Goal: Find specific page/section: Find specific page/section

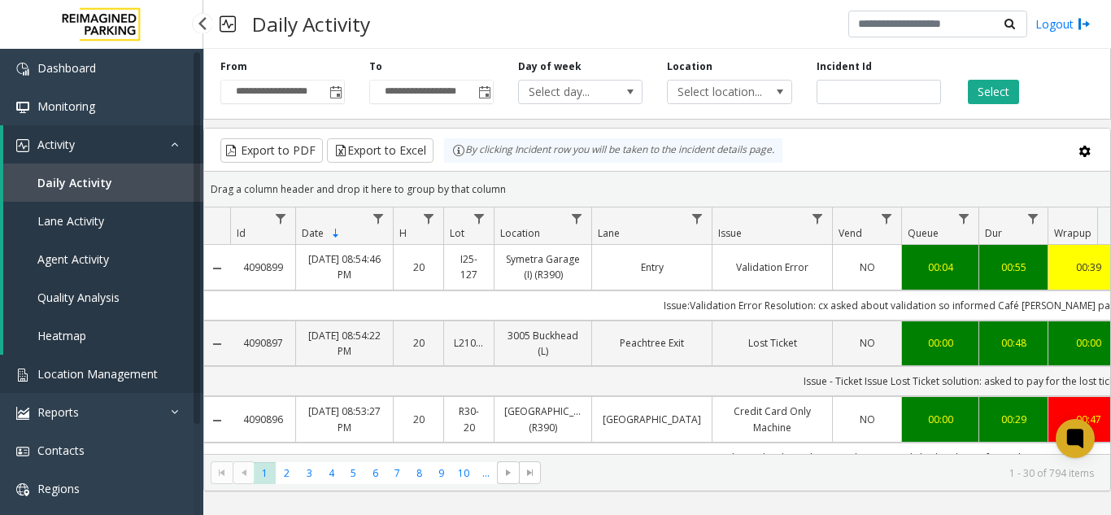
scroll to position [0, 326]
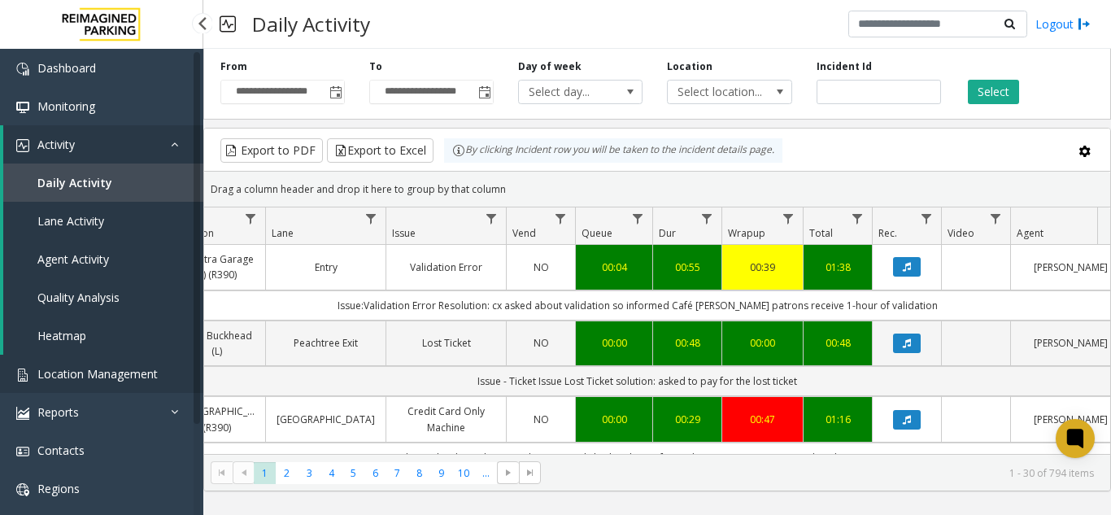
click at [88, 383] on link "Location Management" at bounding box center [101, 374] width 203 height 38
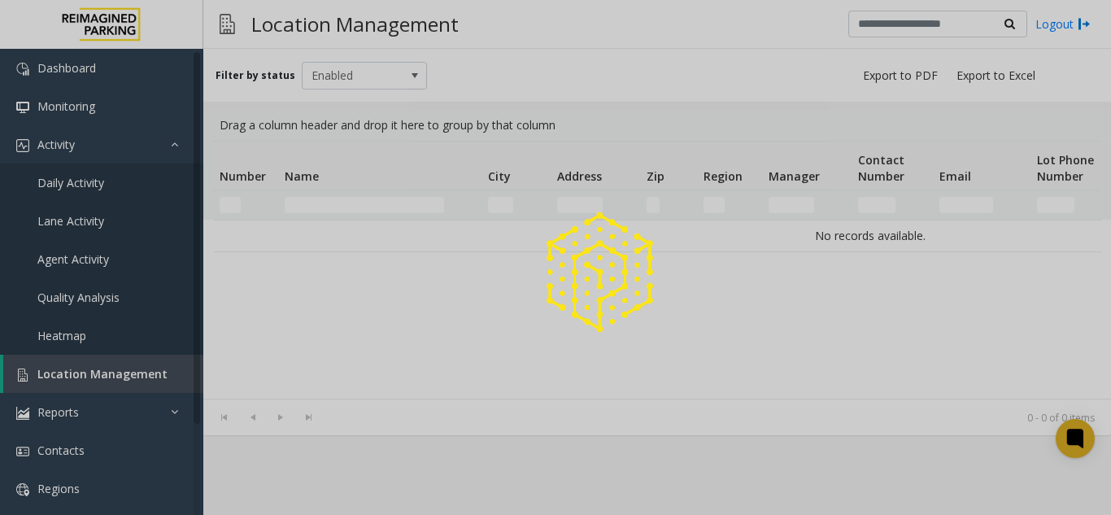
click at [88, 383] on div at bounding box center [555, 257] width 1111 height 515
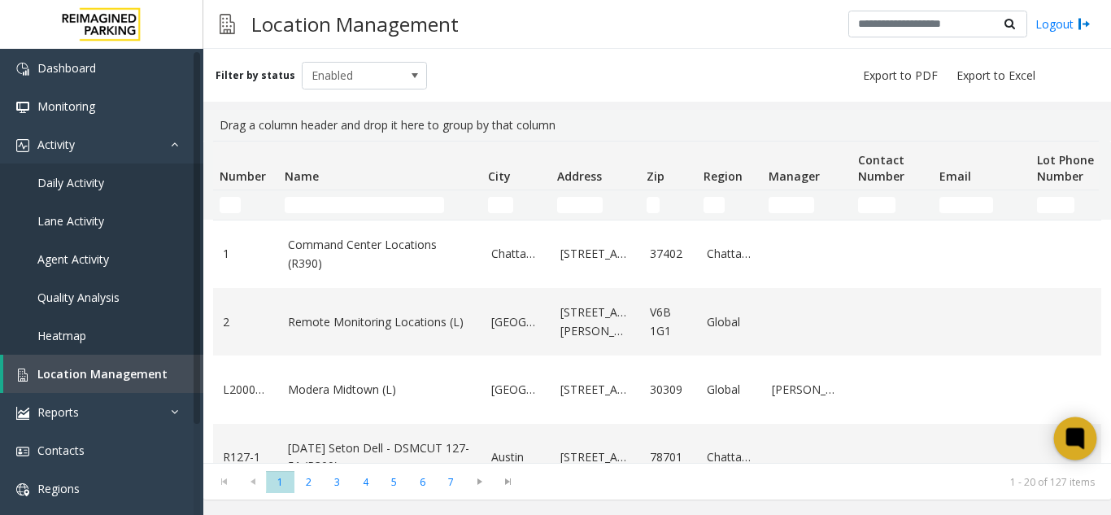
click at [1077, 452] on div at bounding box center [1076, 438] width 43 height 43
drag, startPoint x: 324, startPoint y: 219, endPoint x: 320, endPoint y: 209, distance: 10.6
click at [324, 219] on td "Name Filter" at bounding box center [379, 204] width 203 height 29
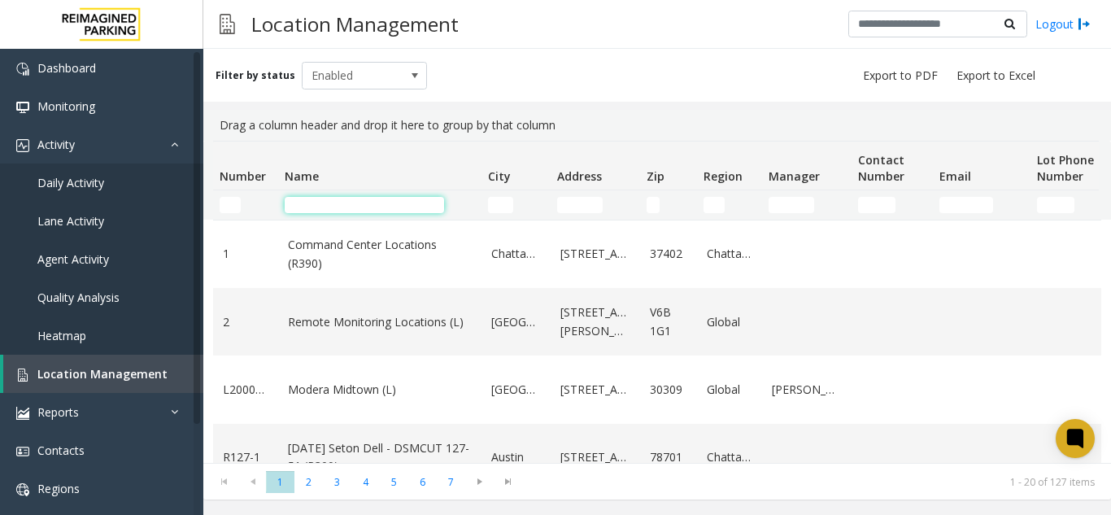
click at [317, 207] on input "Name Filter" at bounding box center [364, 205] width 159 height 16
click at [117, 177] on link "Daily Activity" at bounding box center [101, 183] width 203 height 38
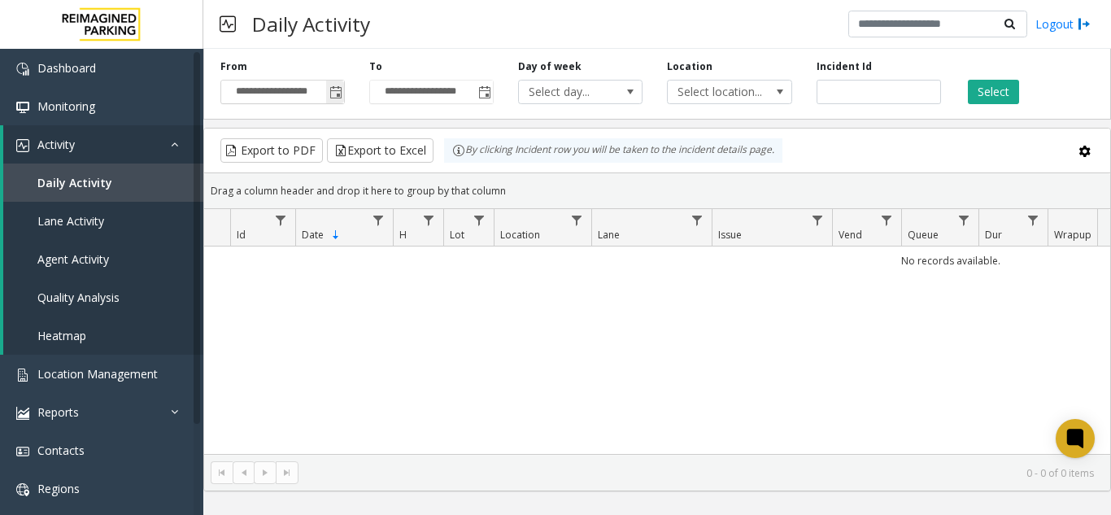
click at [339, 94] on span "Toggle popup" at bounding box center [336, 92] width 13 height 13
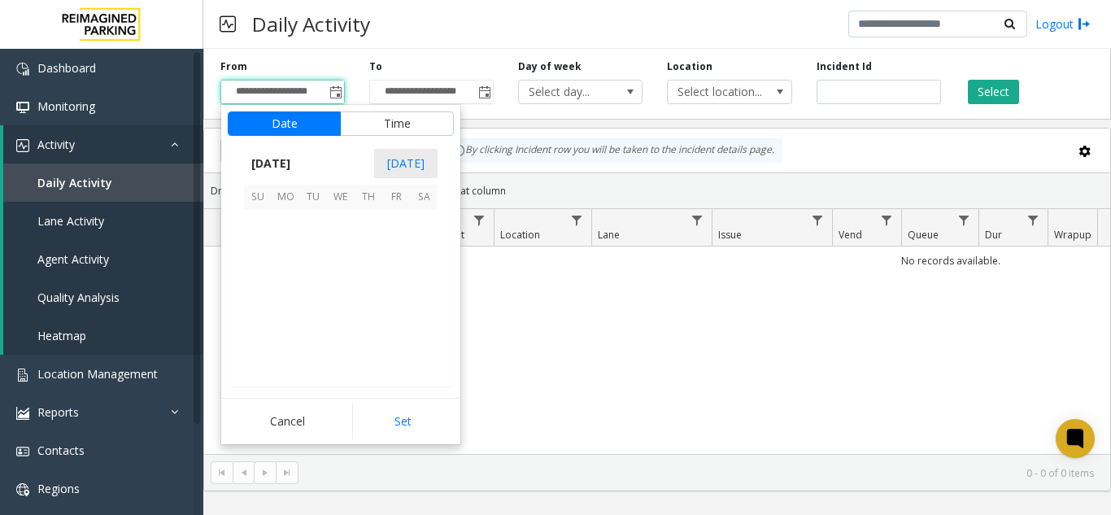
scroll to position [292227, 0]
click at [337, 230] on span "1" at bounding box center [341, 223] width 28 height 28
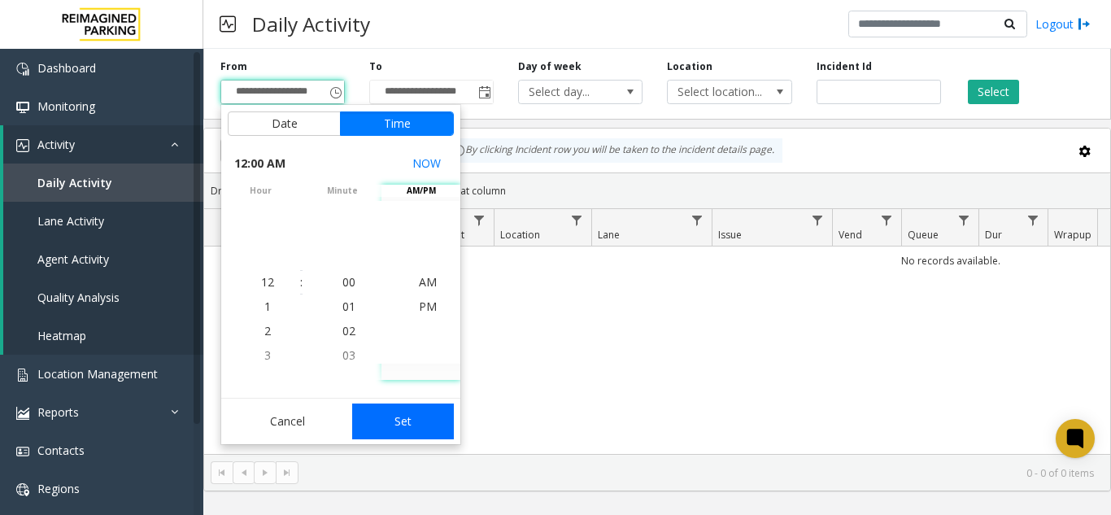
click at [389, 404] on button "Set" at bounding box center [403, 422] width 103 height 36
type input "**********"
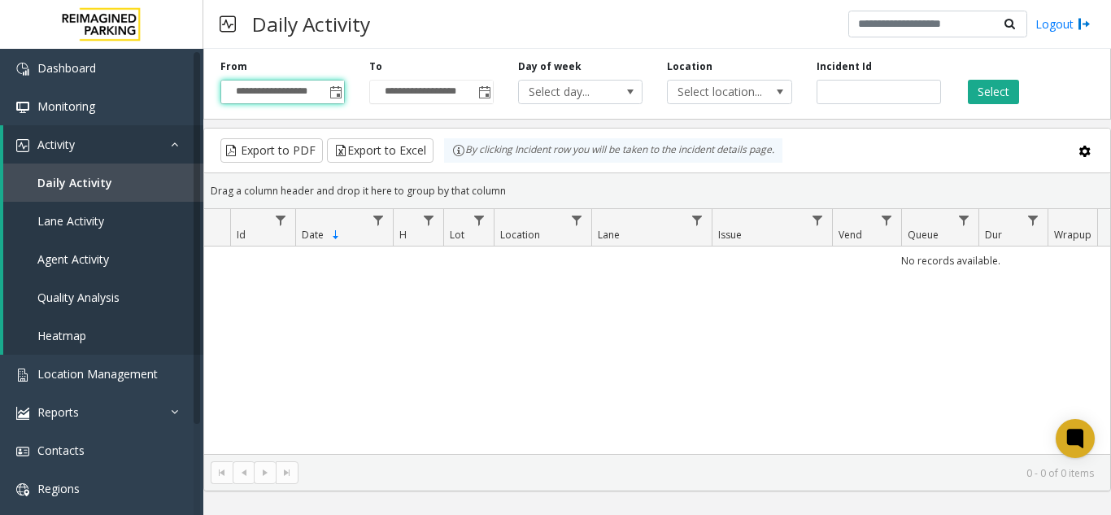
click at [392, 419] on div "No records available." at bounding box center [657, 350] width 906 height 207
click at [1002, 97] on button "Select" at bounding box center [993, 92] width 51 height 24
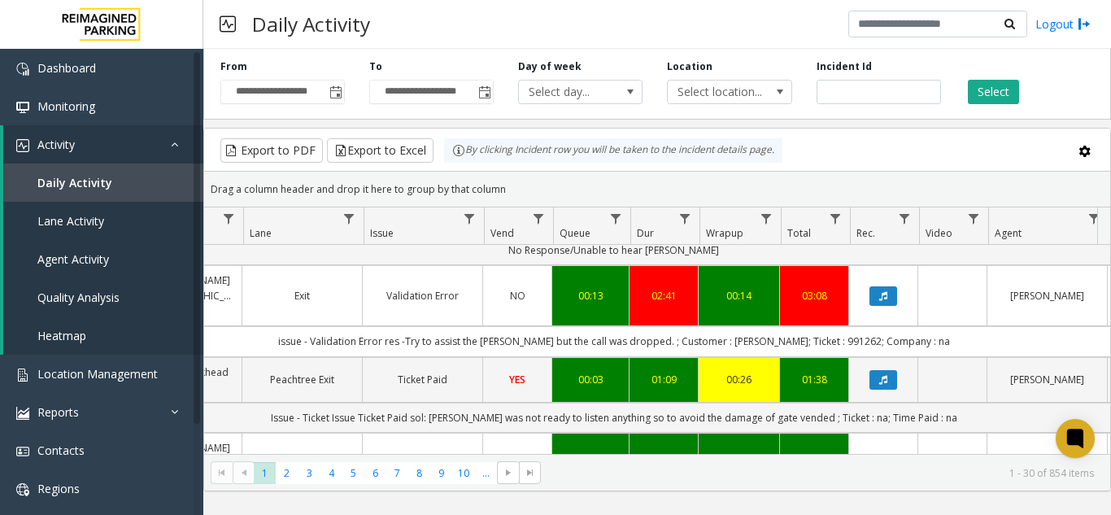
scroll to position [0, 350]
click at [136, 389] on link "Location Management" at bounding box center [101, 374] width 203 height 38
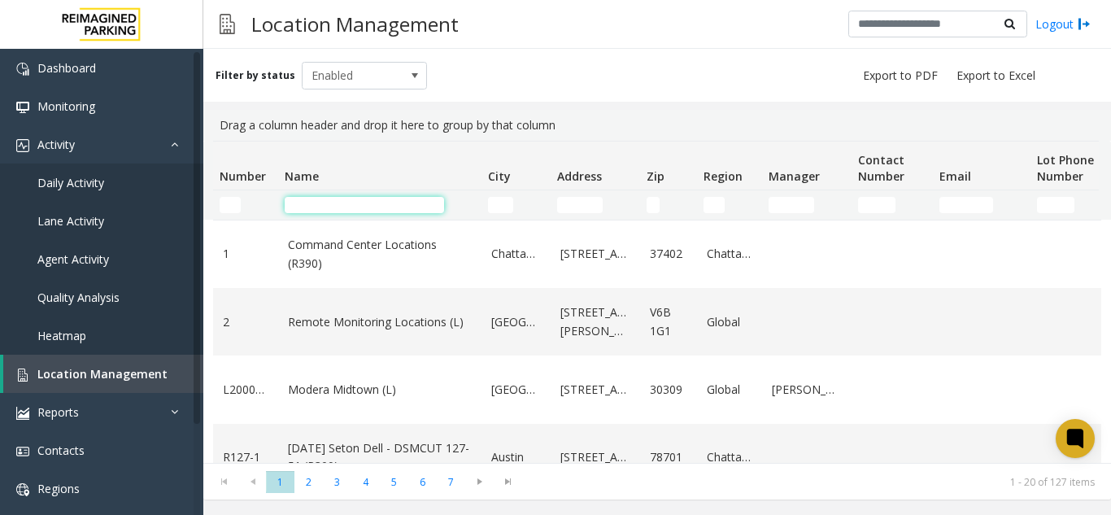
click at [356, 199] on input "Name Filter" at bounding box center [364, 205] width 159 height 16
click at [133, 182] on link "Daily Activity" at bounding box center [101, 183] width 203 height 38
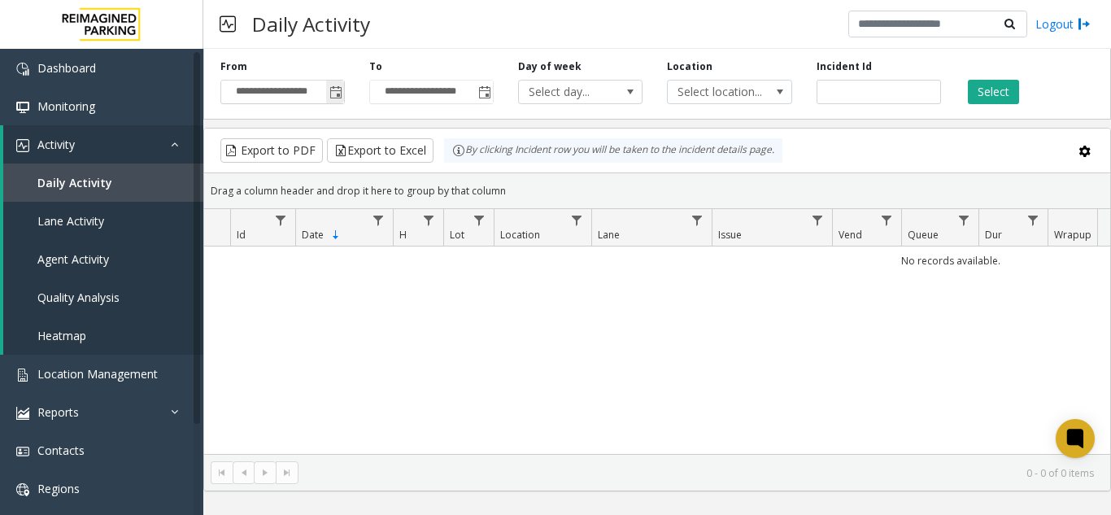
click at [327, 102] on span "Toggle popup" at bounding box center [335, 92] width 18 height 26
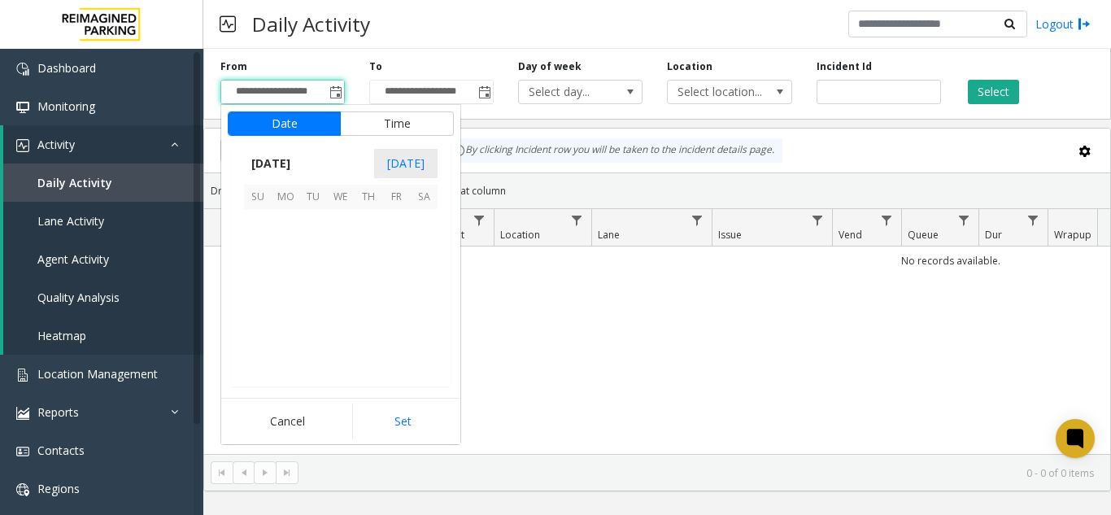
scroll to position [292227, 0]
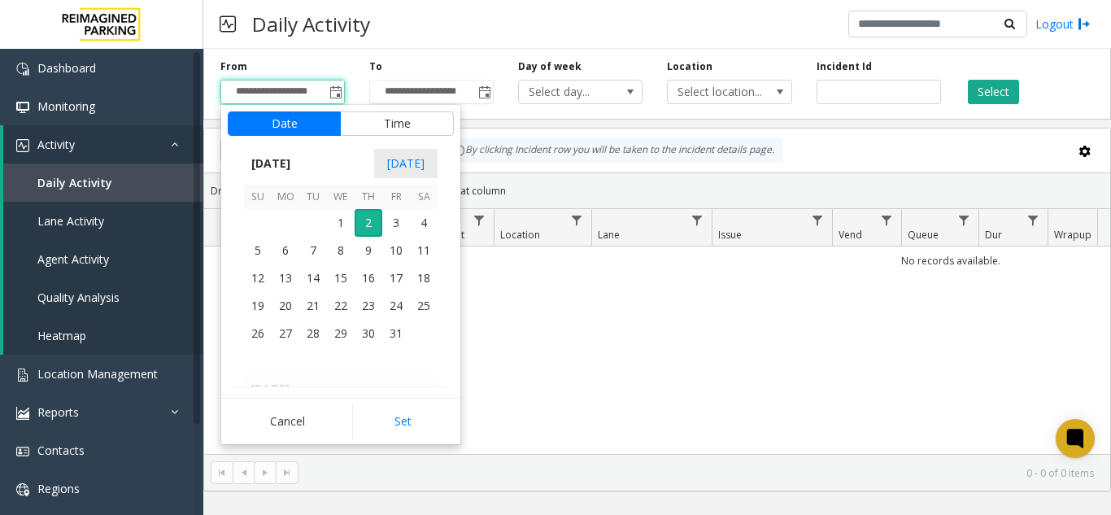
click at [323, 222] on td at bounding box center [313, 223] width 28 height 28
click at [334, 228] on span "1" at bounding box center [341, 223] width 28 height 28
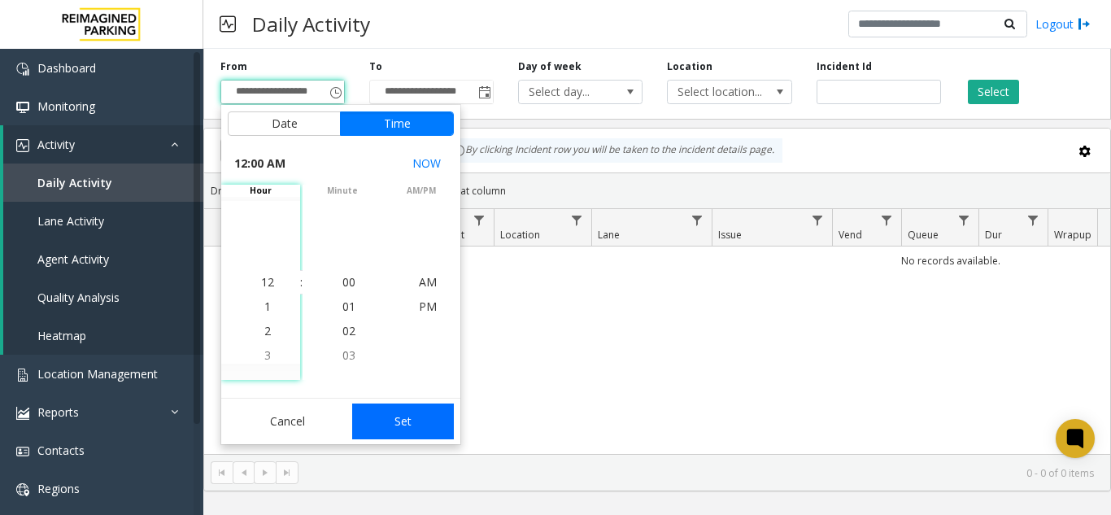
click at [406, 420] on button "Set" at bounding box center [403, 422] width 103 height 36
type input "**********"
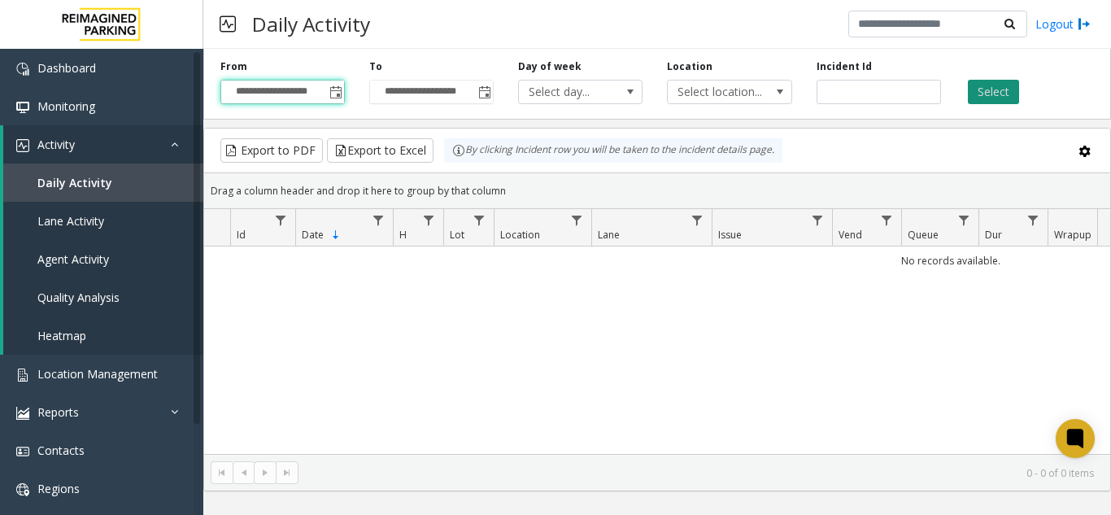
click at [979, 100] on button "Select" at bounding box center [993, 92] width 51 height 24
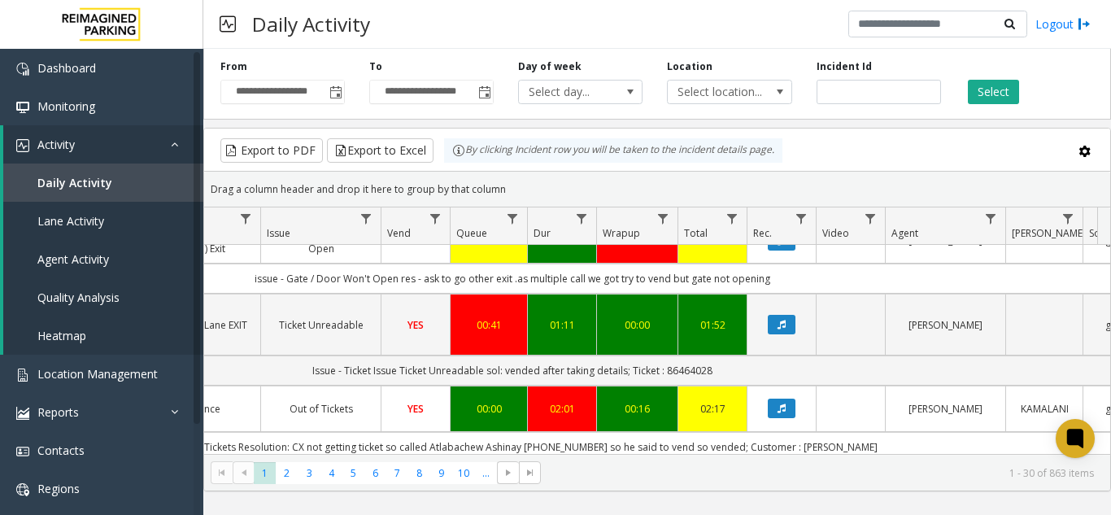
scroll to position [2116, 452]
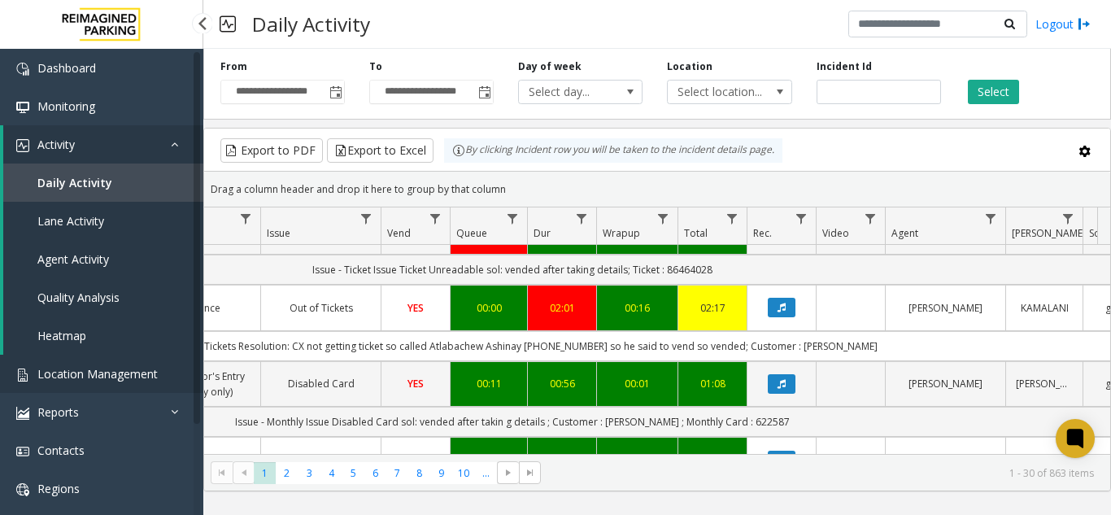
click at [105, 379] on span "Location Management" at bounding box center [97, 373] width 120 height 15
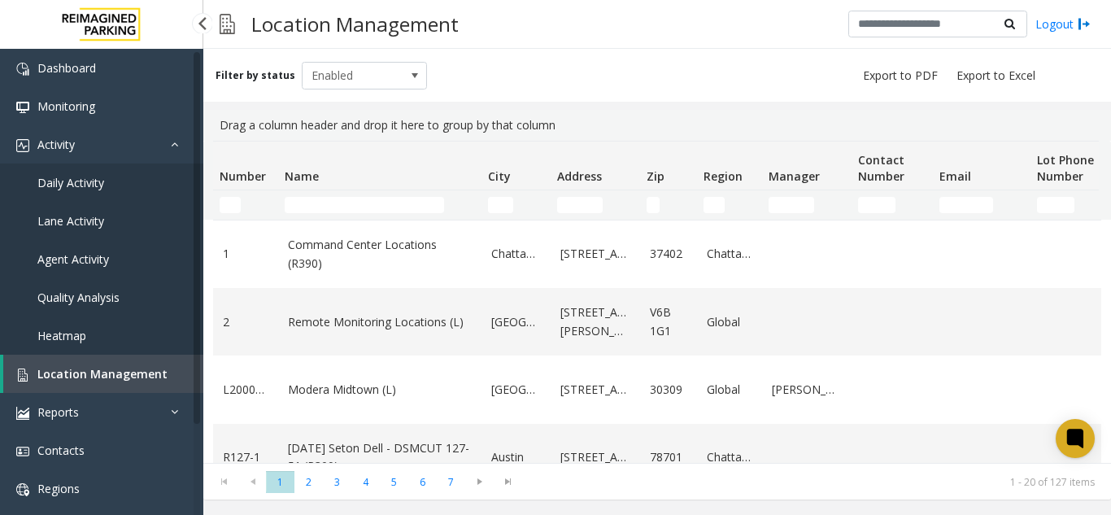
click at [174, 181] on link "Daily Activity" at bounding box center [101, 183] width 203 height 38
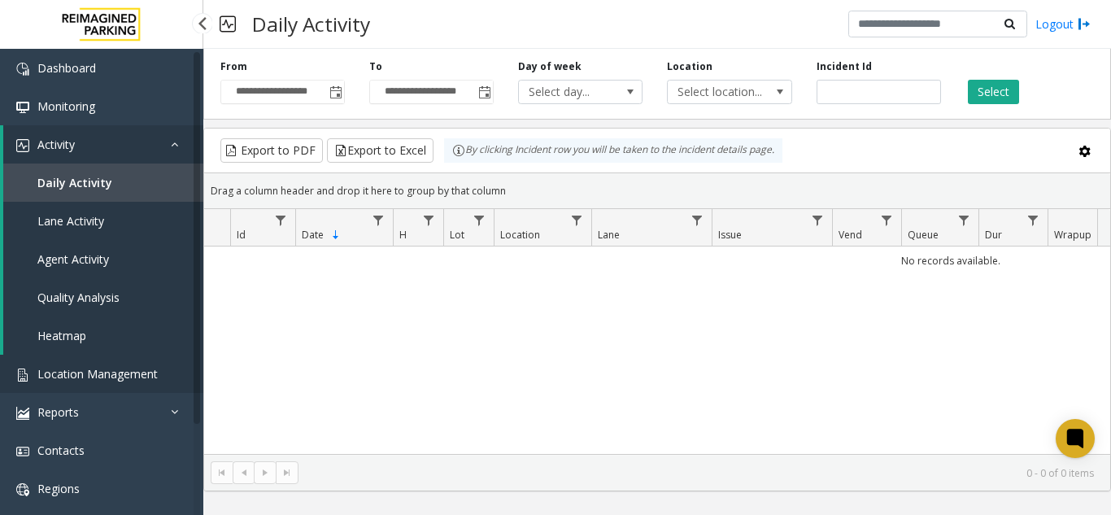
click at [138, 369] on span "Location Management" at bounding box center [97, 373] width 120 height 15
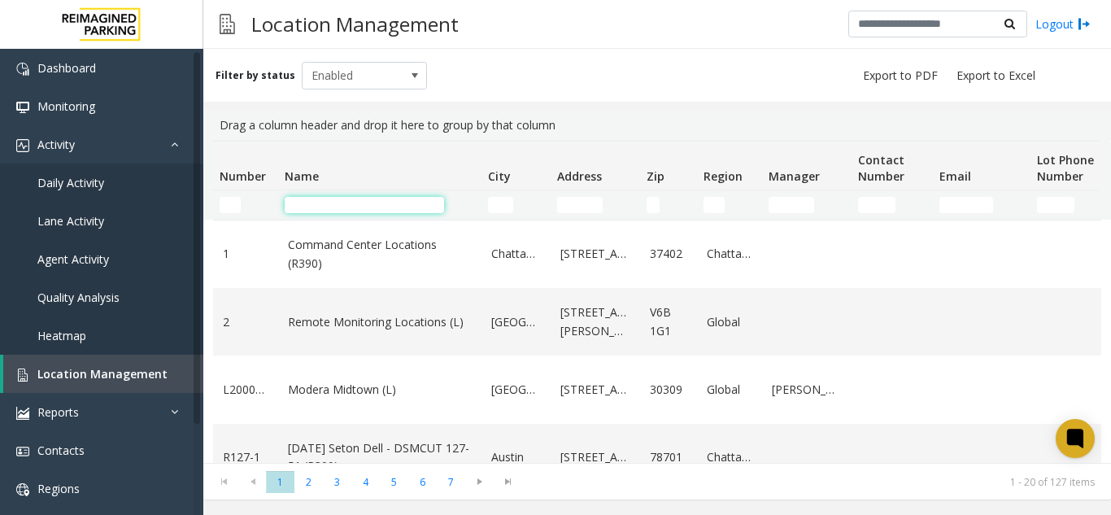
click at [304, 206] on input "Name Filter" at bounding box center [364, 205] width 159 height 16
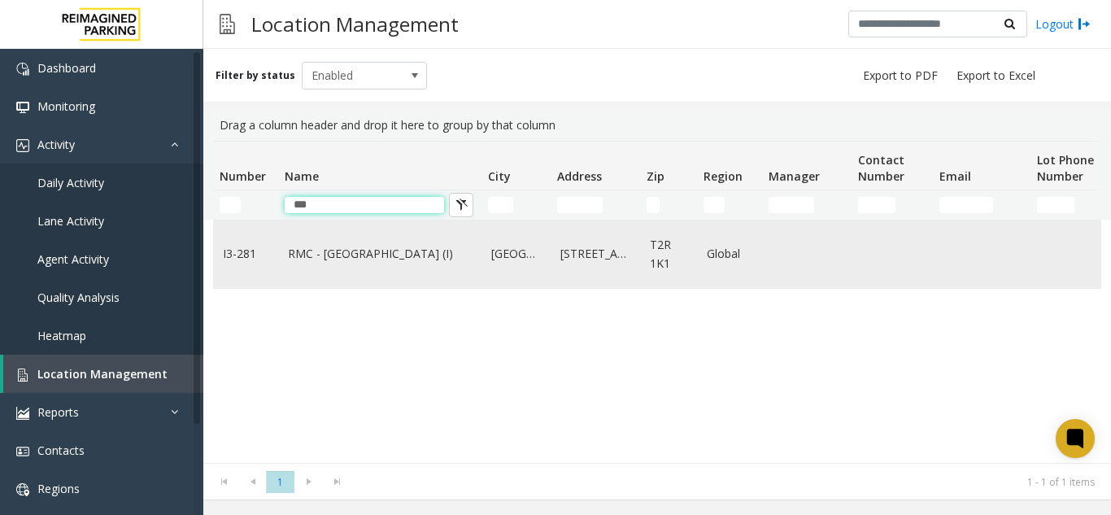
type input "***"
click at [324, 271] on td "RMC - Mount Royal Village (I)" at bounding box center [379, 255] width 203 height 68
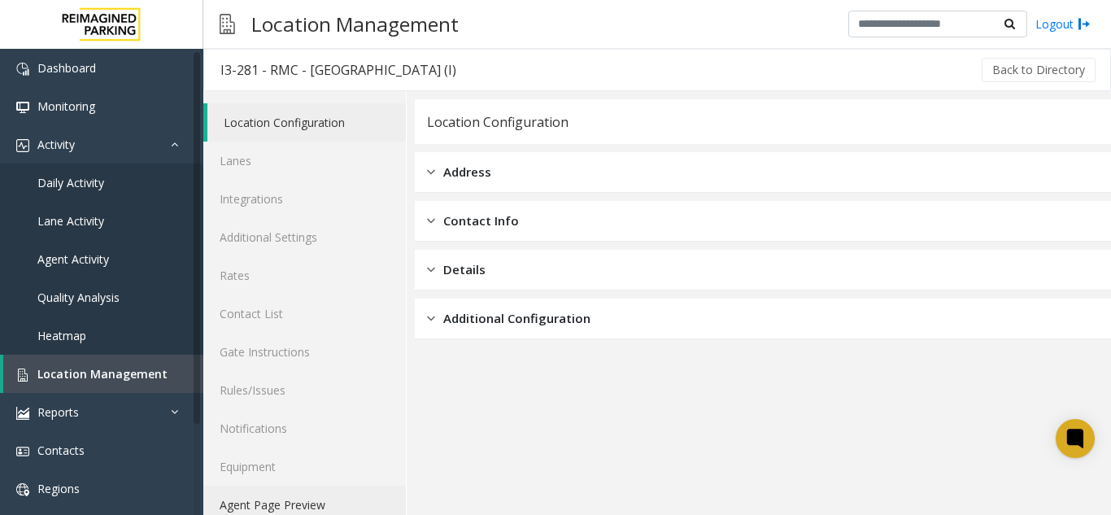
click at [305, 500] on link "Agent Page Preview" at bounding box center [304, 505] width 203 height 38
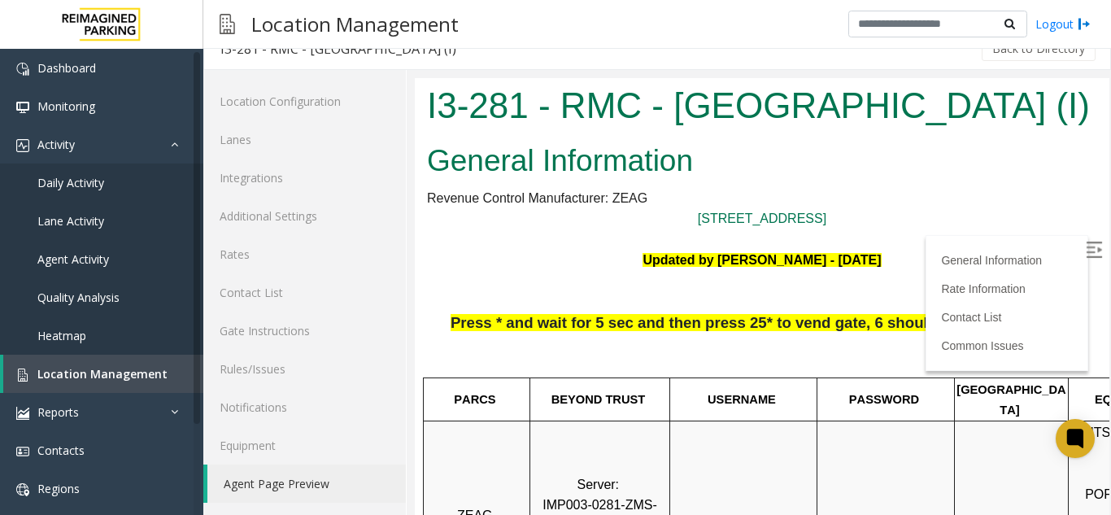
scroll to position [651, 229]
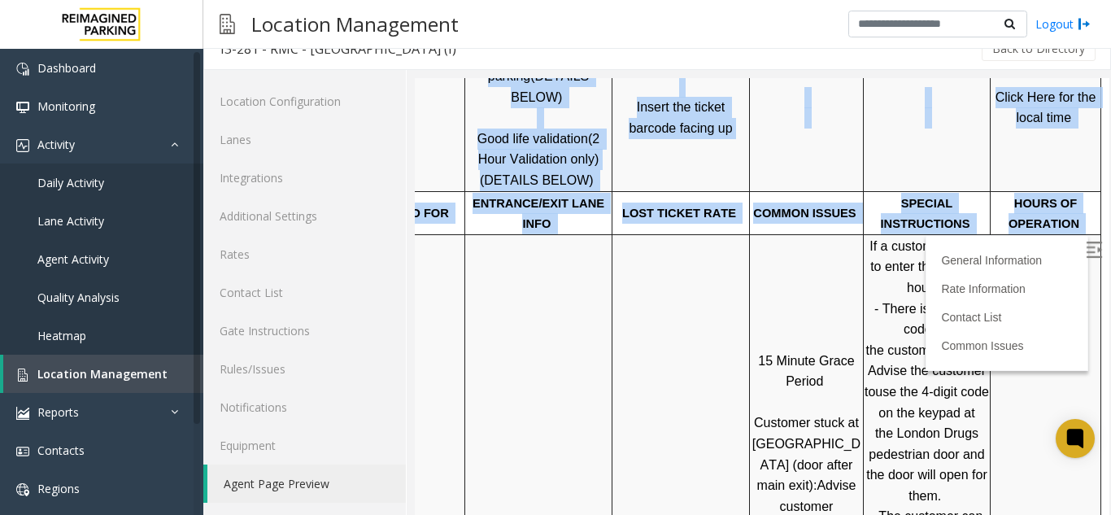
click at [923, 133] on td at bounding box center [927, 107] width 127 height 168
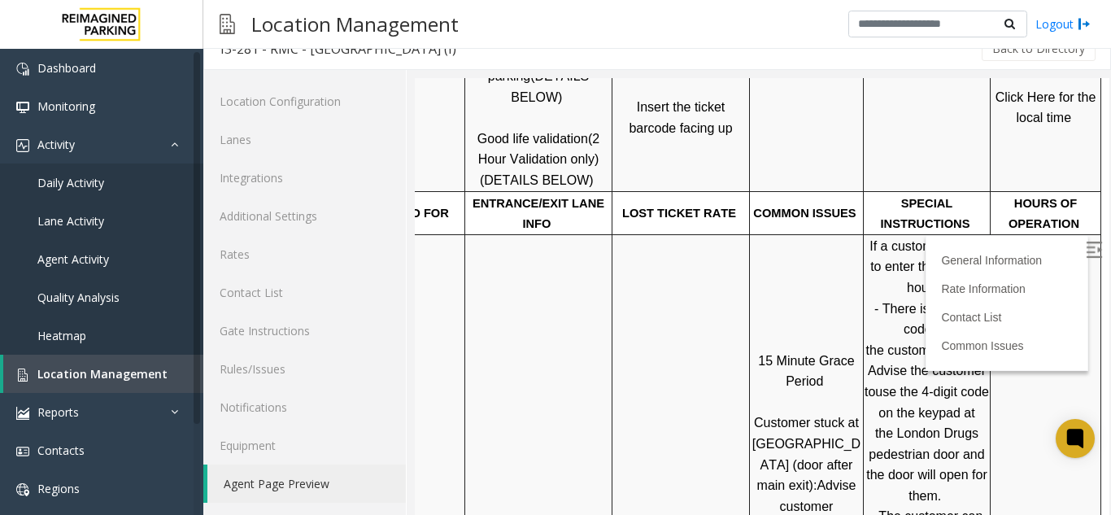
click at [1001, 94] on span "Click Here for the local time" at bounding box center [1048, 107] width 104 height 35
click at [107, 374] on span "Location Management" at bounding box center [102, 373] width 130 height 15
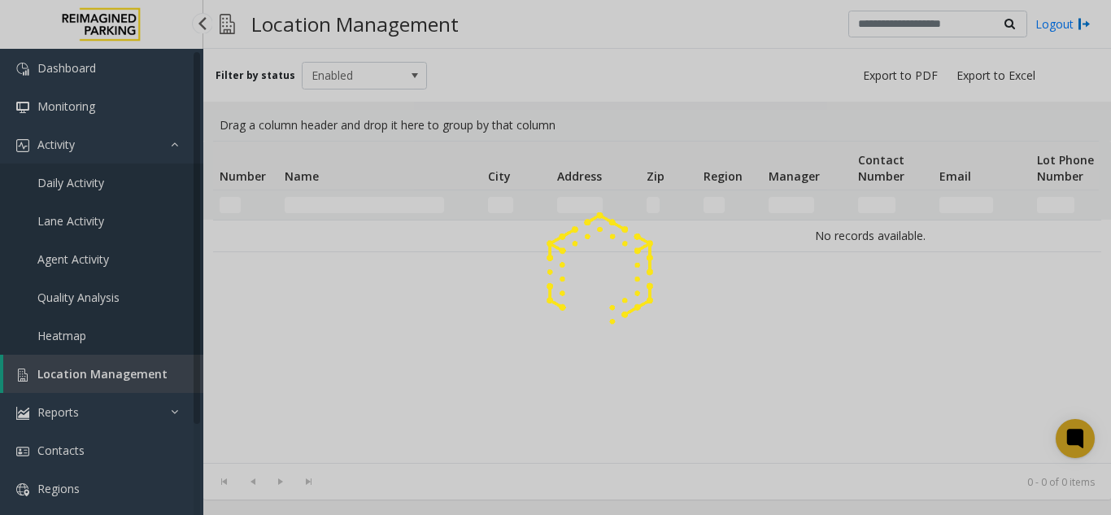
click at [107, 374] on div at bounding box center [555, 257] width 1111 height 515
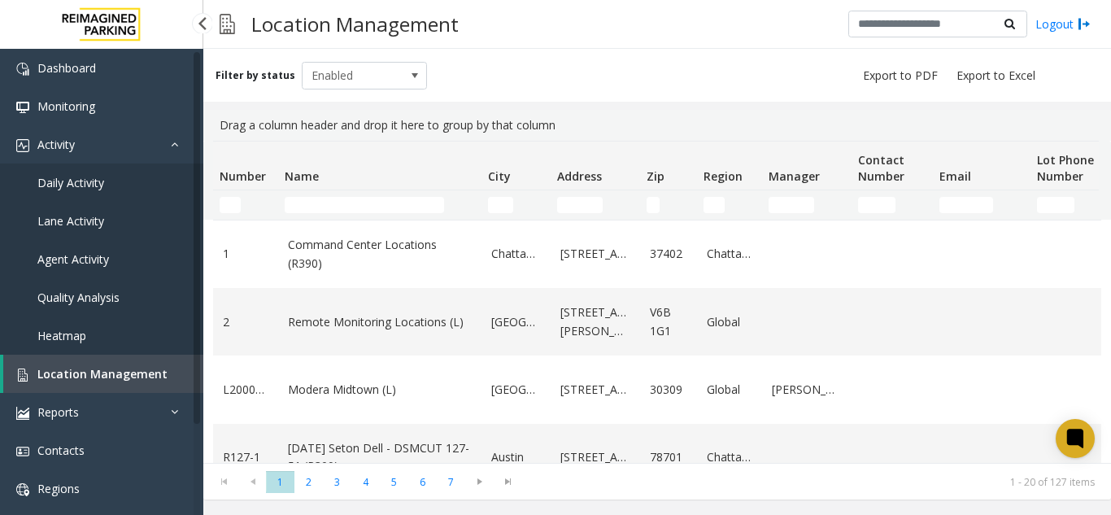
click at [95, 184] on span "Daily Activity" at bounding box center [70, 182] width 67 height 15
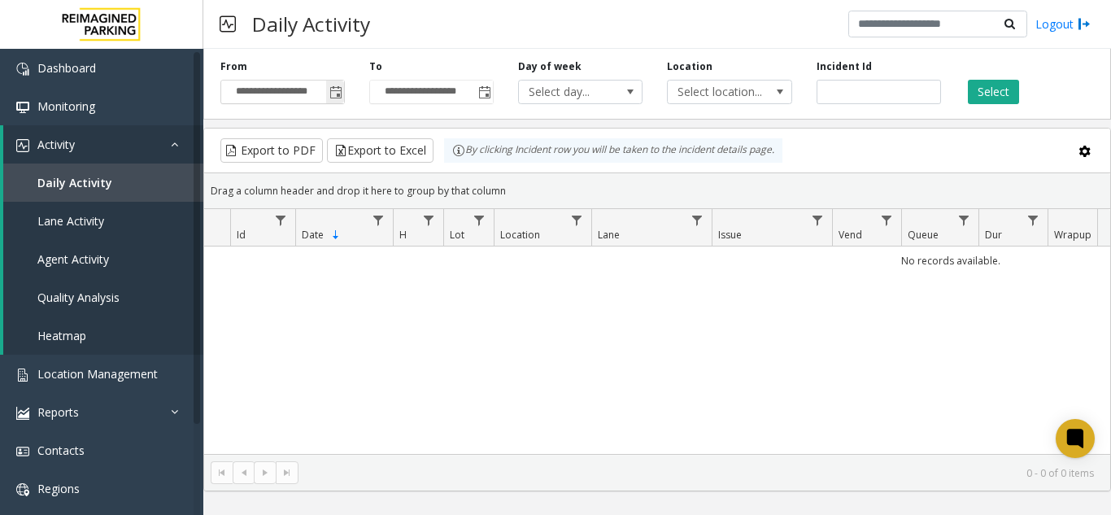
drag, startPoint x: 334, startPoint y: 82, endPoint x: 332, endPoint y: 99, distance: 17.2
click at [334, 82] on span "Toggle popup" at bounding box center [335, 92] width 18 height 26
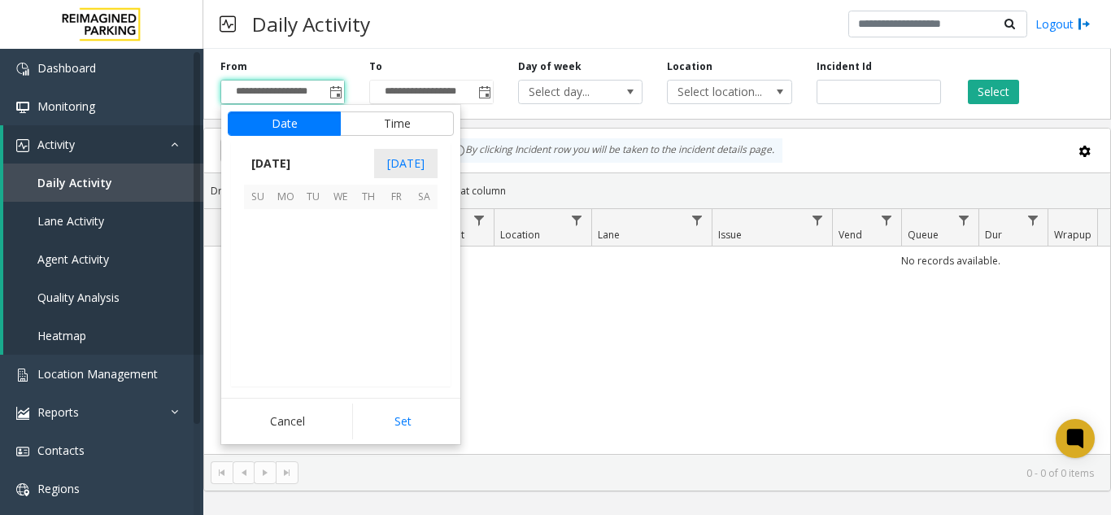
scroll to position [292227, 0]
click at [334, 218] on span "1" at bounding box center [341, 223] width 28 height 28
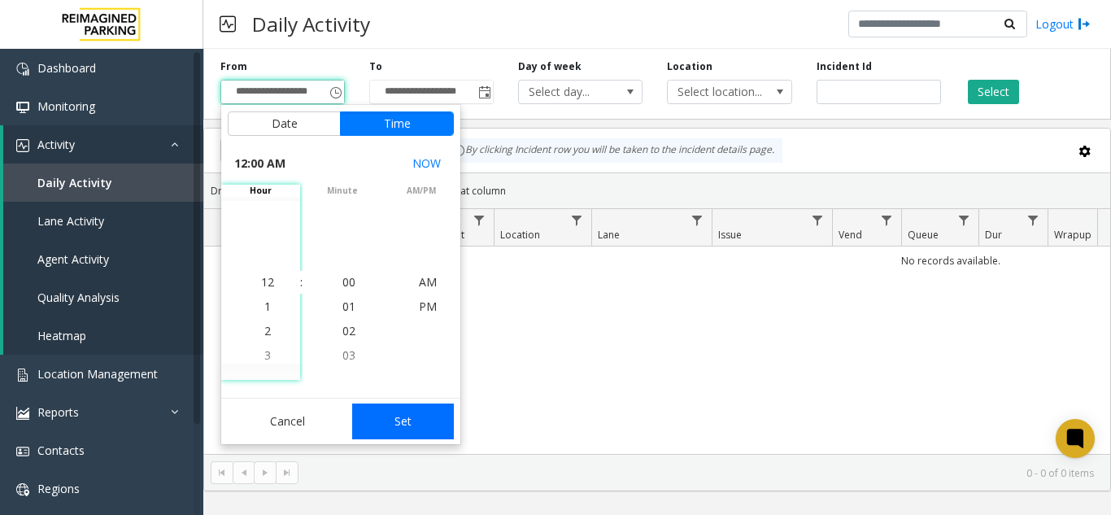
click at [395, 423] on button "Set" at bounding box center [403, 422] width 103 height 36
type input "**********"
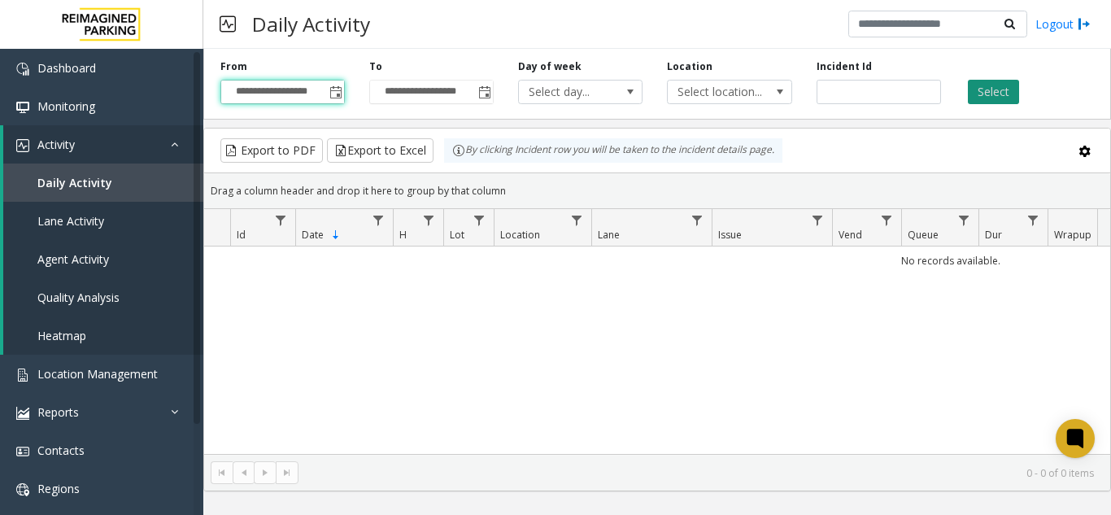
click at [986, 93] on button "Select" at bounding box center [993, 92] width 51 height 24
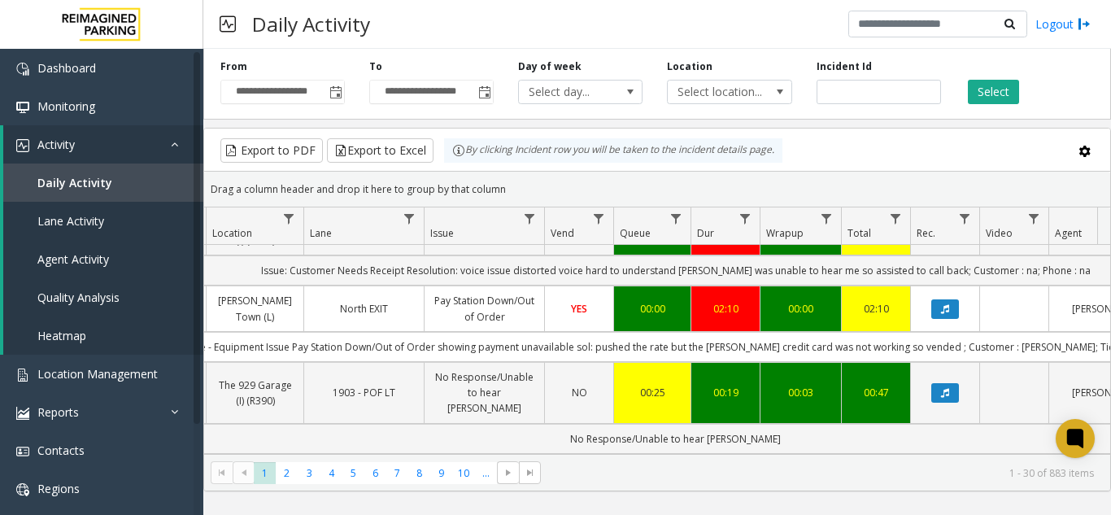
scroll to position [0, 329]
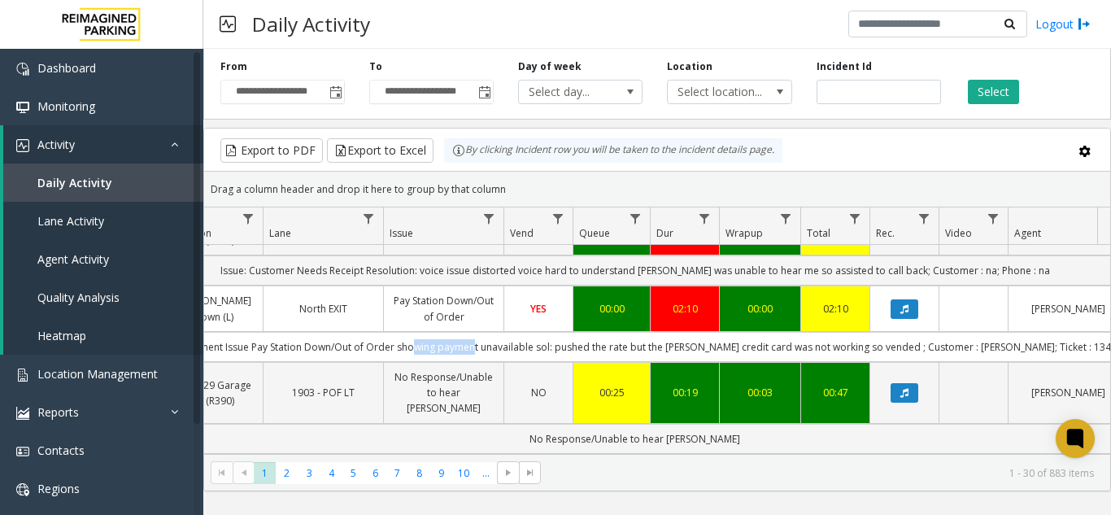
drag, startPoint x: 460, startPoint y: 353, endPoint x: 514, endPoint y: 355, distance: 54.5
click at [514, 355] on td "Issue - Equipment Issue Pay Station Down/Out of Order showing payment unavailab…" at bounding box center [635, 347] width 1467 height 30
click at [455, 345] on td "Issue - Equipment Issue Pay Station Down/Out of Order showing payment unavailab…" at bounding box center [635, 347] width 1467 height 30
drag, startPoint x: 443, startPoint y: 342, endPoint x: 580, endPoint y: 354, distance: 137.2
click at [580, 354] on td "Issue - Equipment Issue Pay Station Down/Out of Order showing payment unavailab…" at bounding box center [635, 347] width 1467 height 30
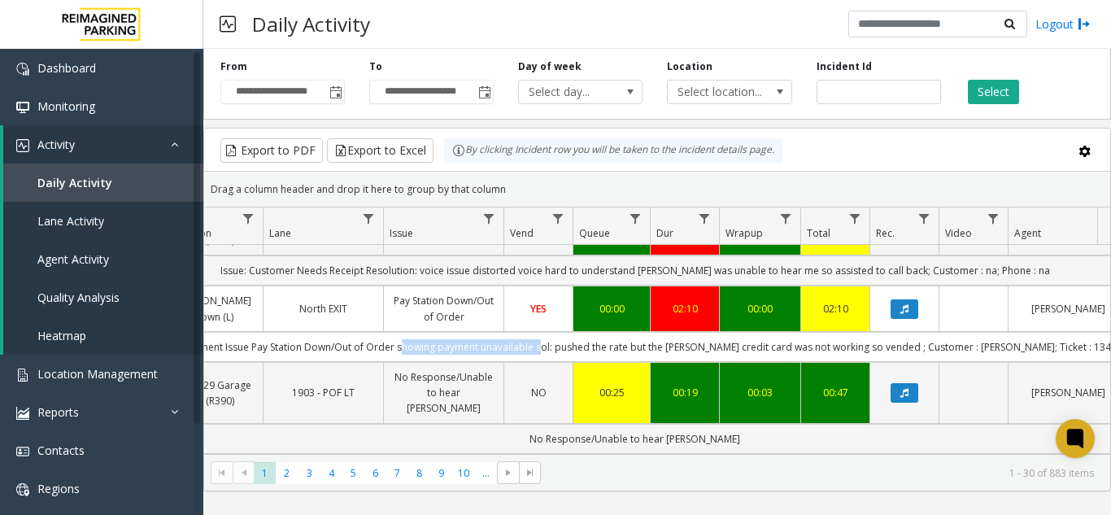
copy td "showing payment unavailable"
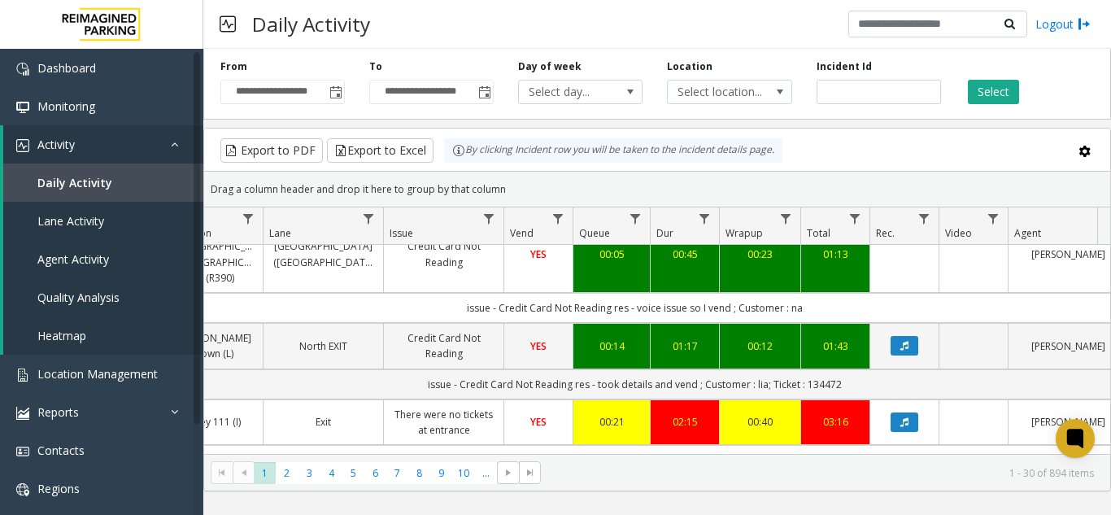
scroll to position [0, 329]
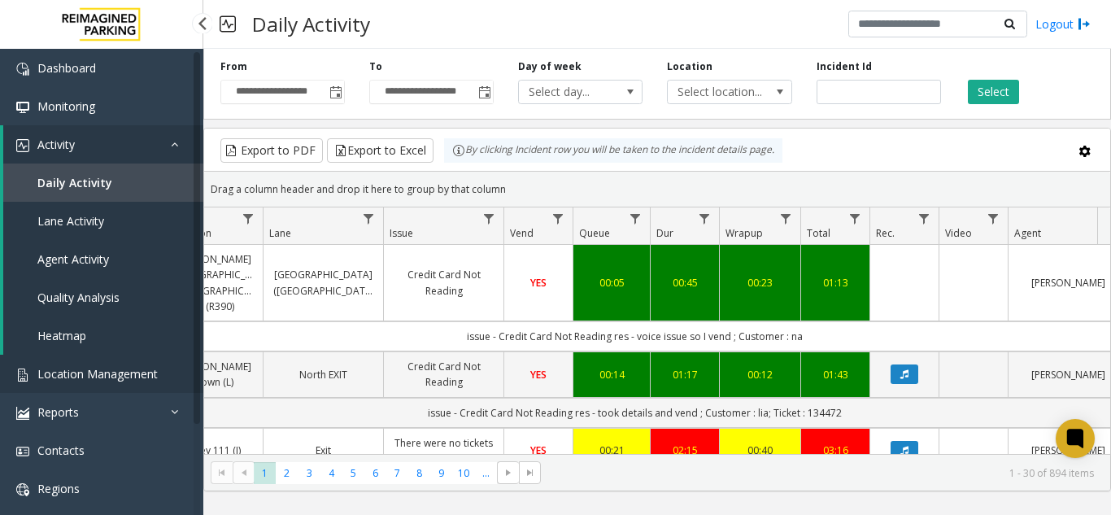
click at [90, 369] on span "Location Management" at bounding box center [97, 373] width 120 height 15
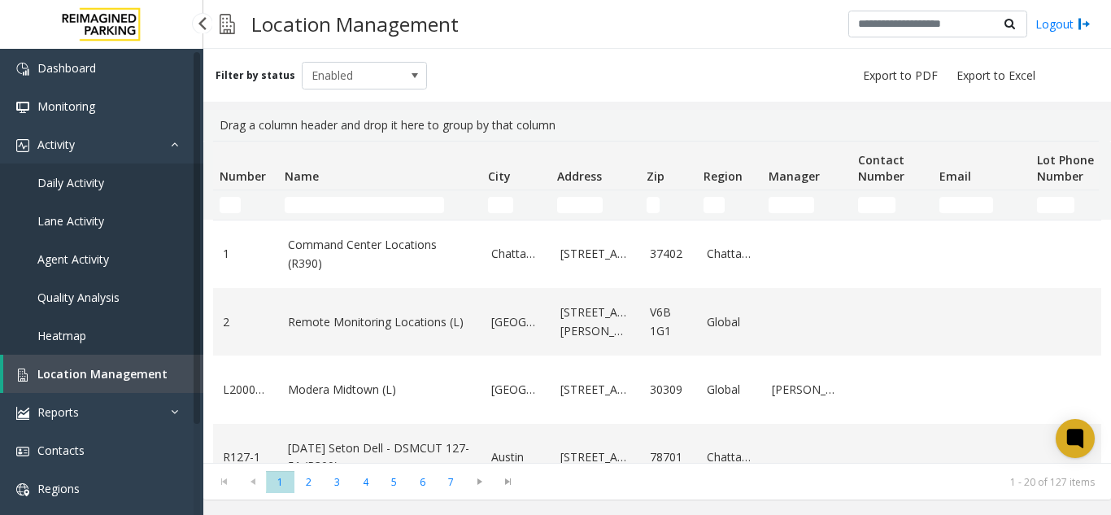
click at [139, 190] on link "Daily Activity" at bounding box center [101, 183] width 203 height 38
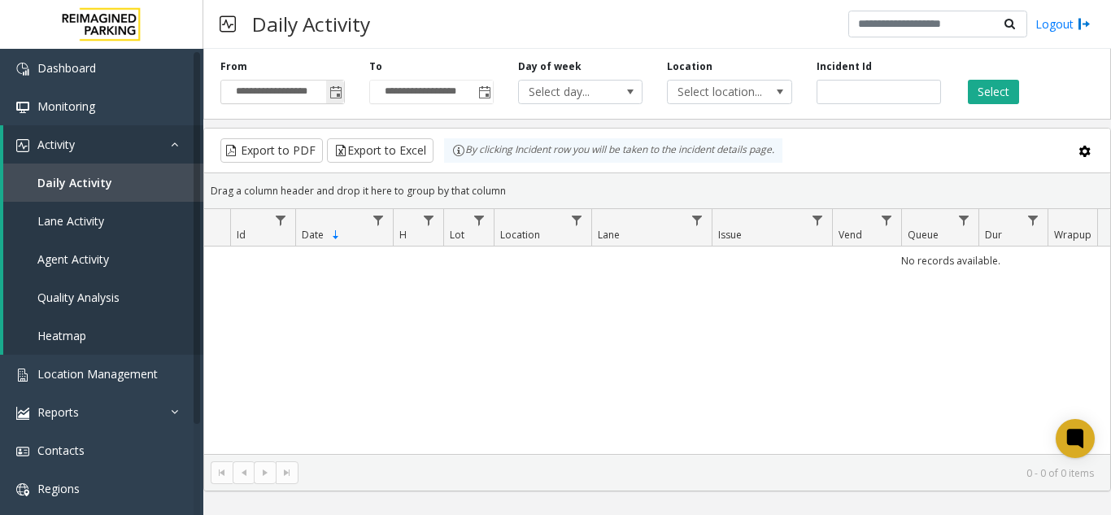
click at [338, 102] on span "Toggle popup" at bounding box center [335, 92] width 18 height 26
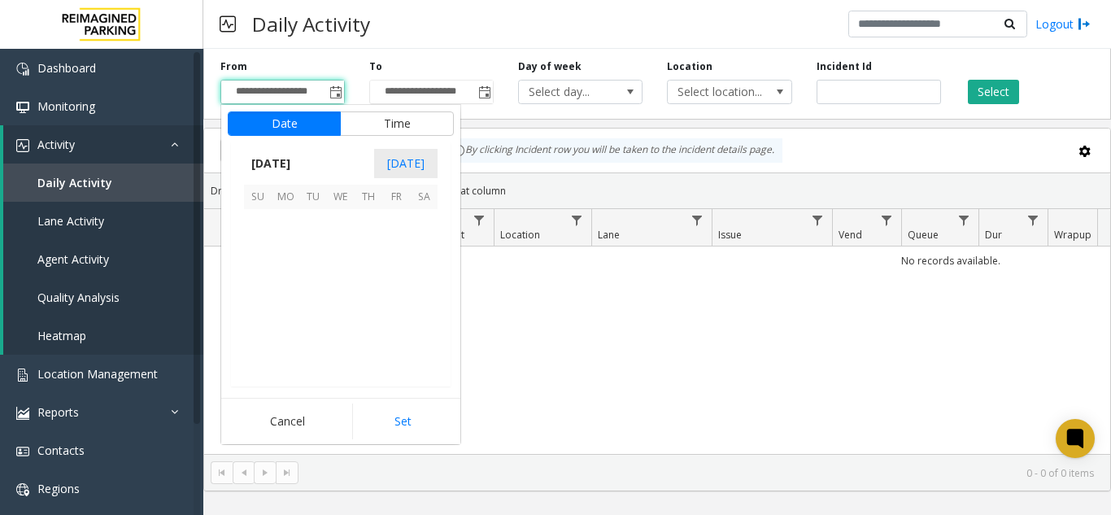
scroll to position [292227, 0]
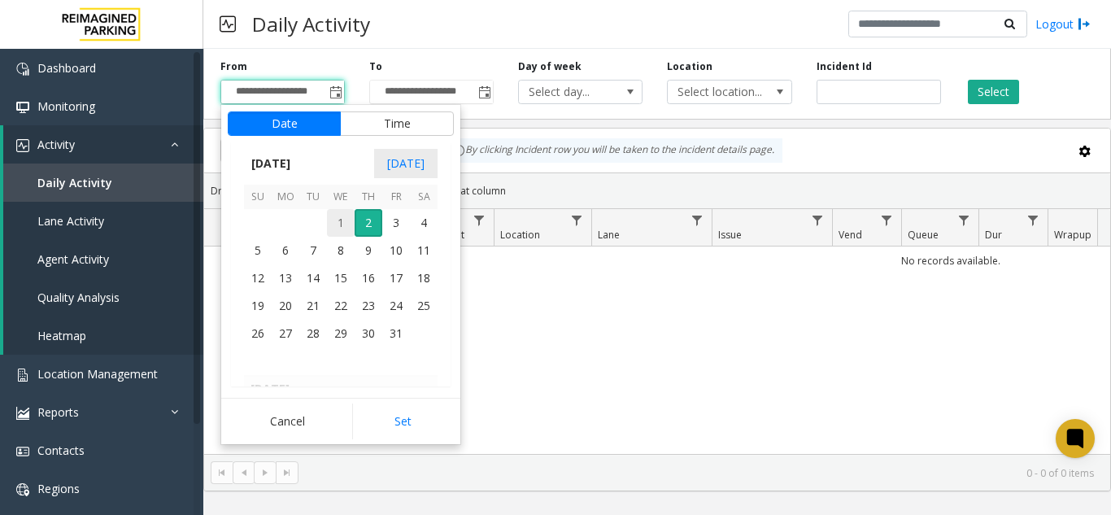
click at [339, 221] on span "1" at bounding box center [341, 223] width 28 height 28
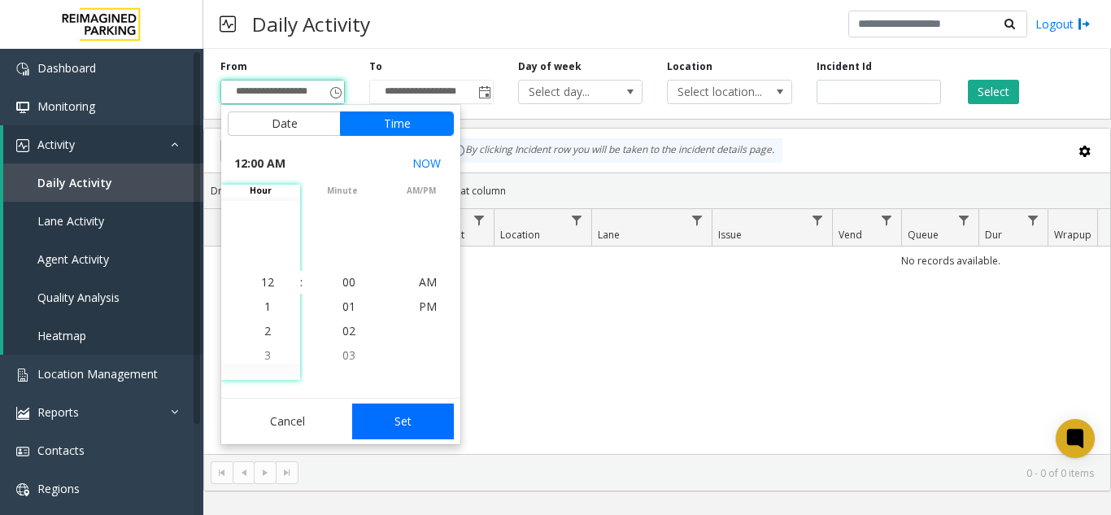
click at [409, 417] on button "Set" at bounding box center [403, 422] width 103 height 36
type input "**********"
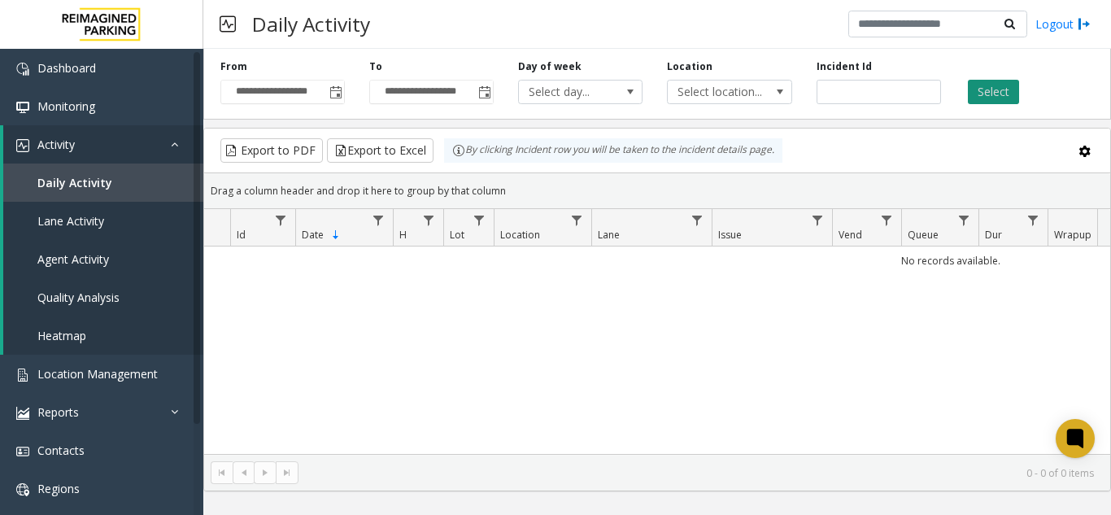
click at [997, 90] on button "Select" at bounding box center [993, 92] width 51 height 24
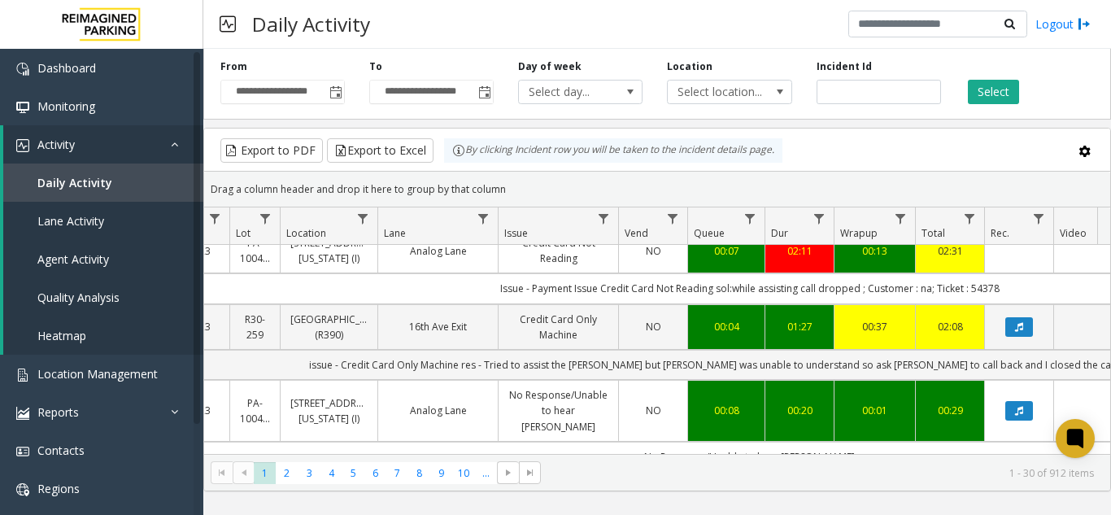
scroll to position [244, 214]
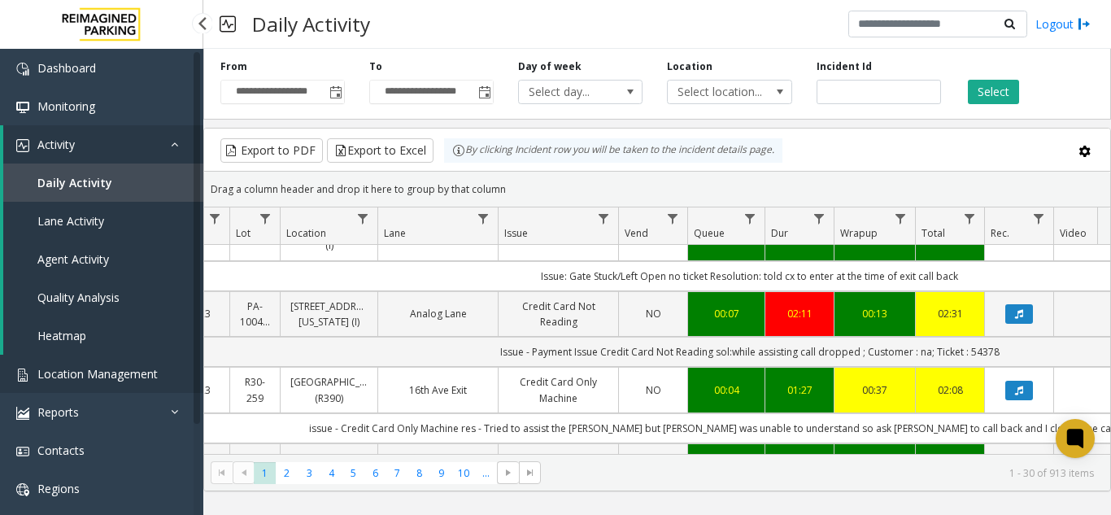
click at [106, 373] on span "Location Management" at bounding box center [97, 373] width 120 height 15
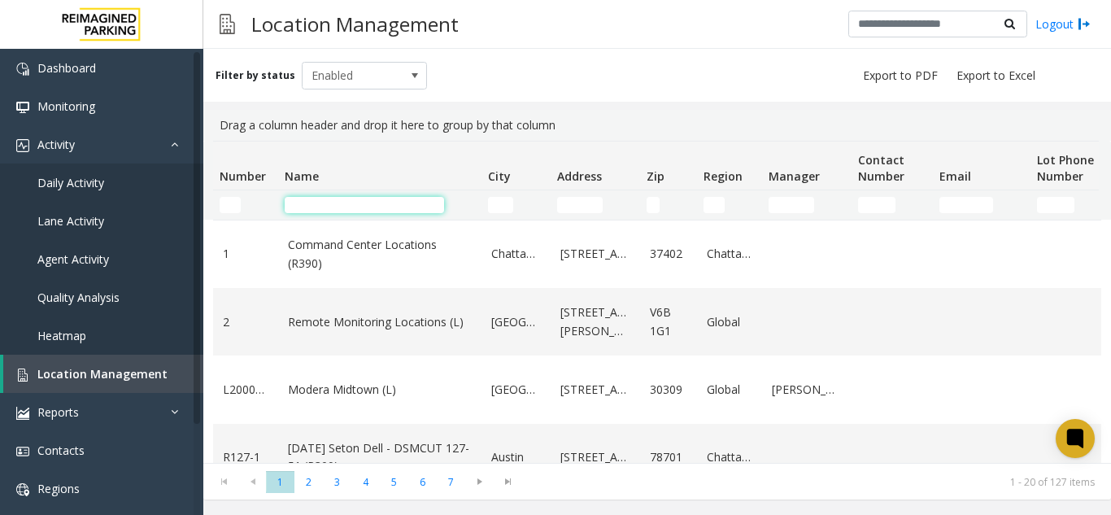
click at [321, 202] on input "Name Filter" at bounding box center [364, 205] width 159 height 16
type input "******"
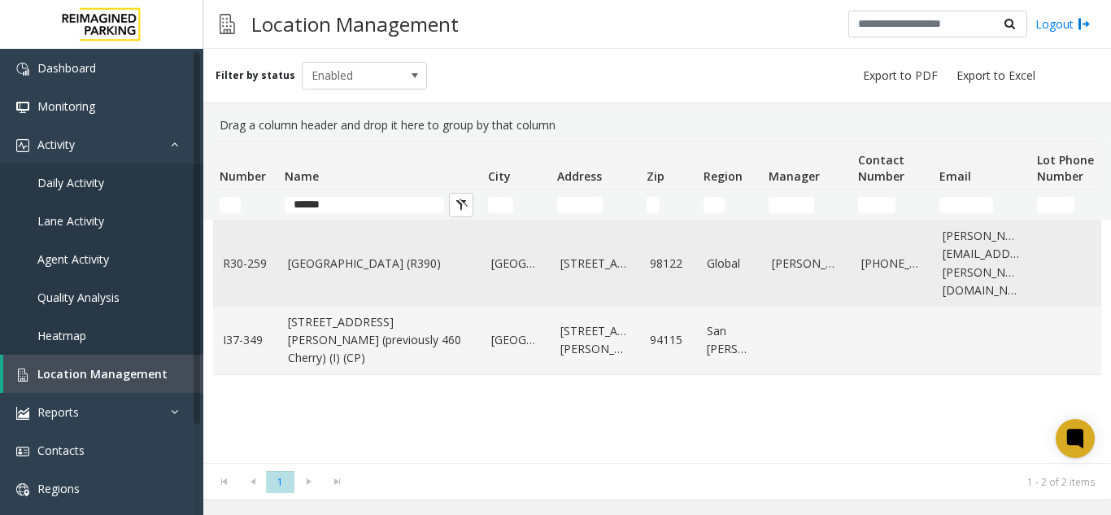
click at [370, 264] on td "[GEOGRAPHIC_DATA] (R390)" at bounding box center [379, 264] width 203 height 86
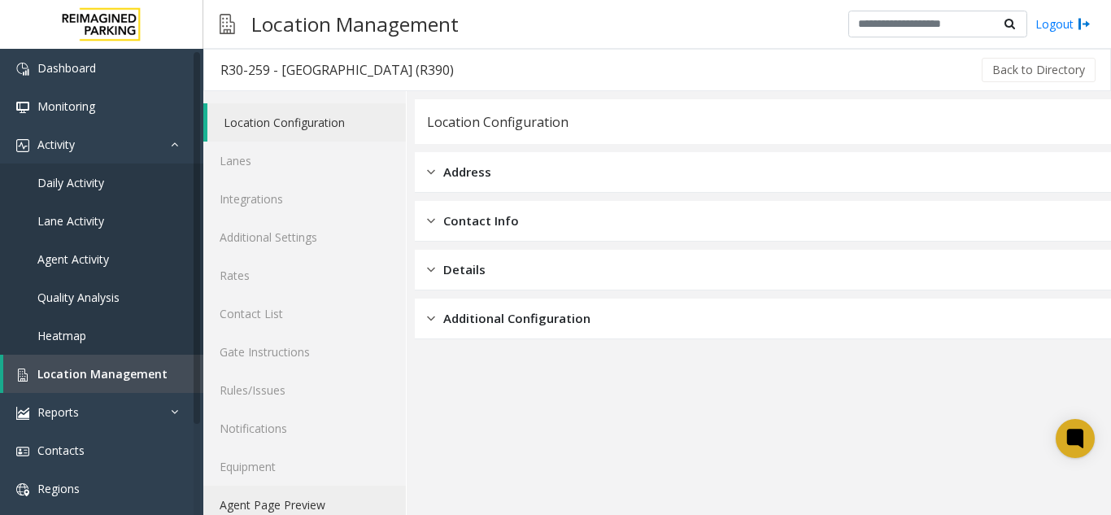
click at [325, 500] on link "Agent Page Preview" at bounding box center [304, 505] width 203 height 38
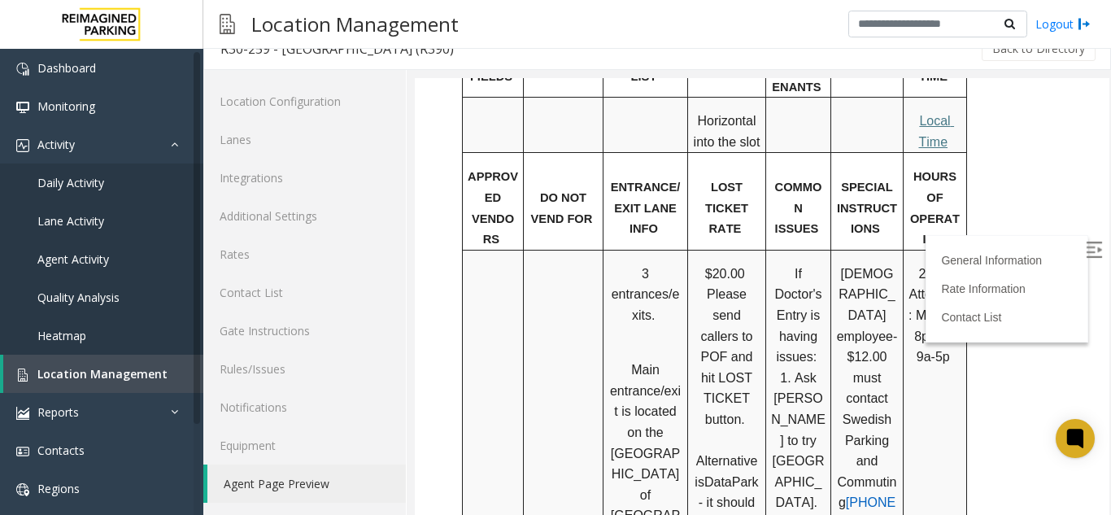
scroll to position [1302, 0]
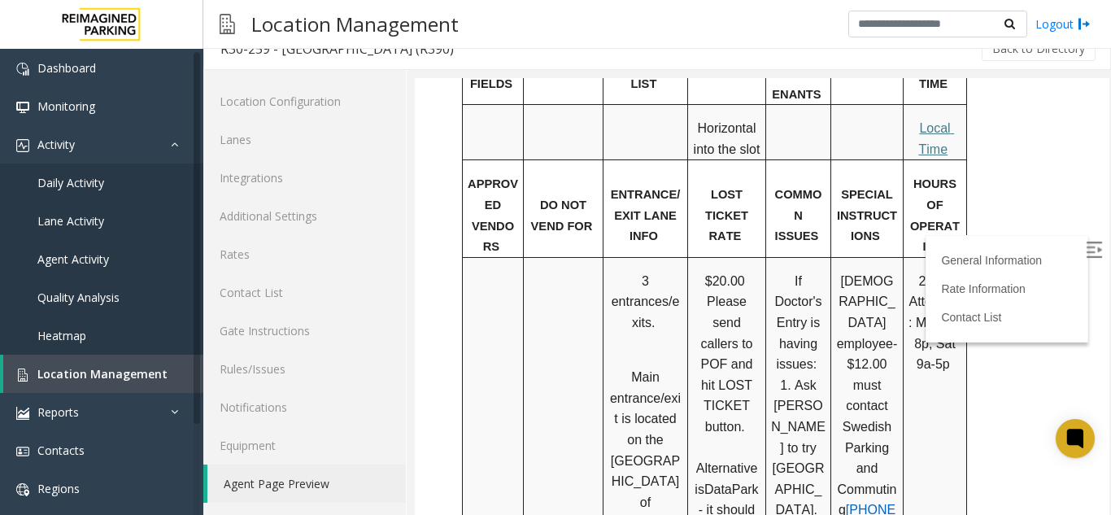
click at [924, 124] on span "Local Time" at bounding box center [937, 138] width 36 height 35
click at [61, 180] on span "Daily Activity" at bounding box center [70, 182] width 67 height 15
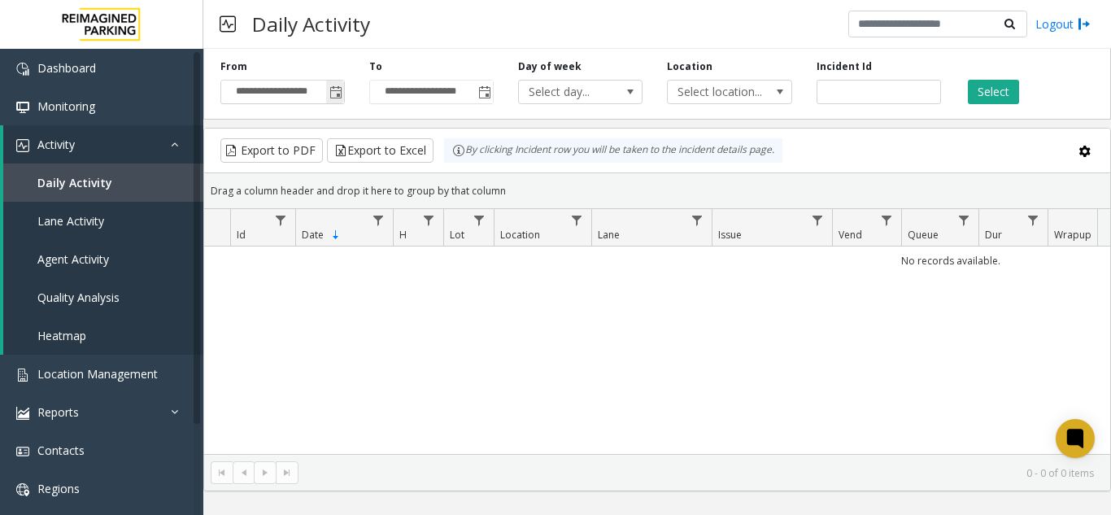
click at [330, 103] on span "Toggle popup" at bounding box center [335, 92] width 18 height 26
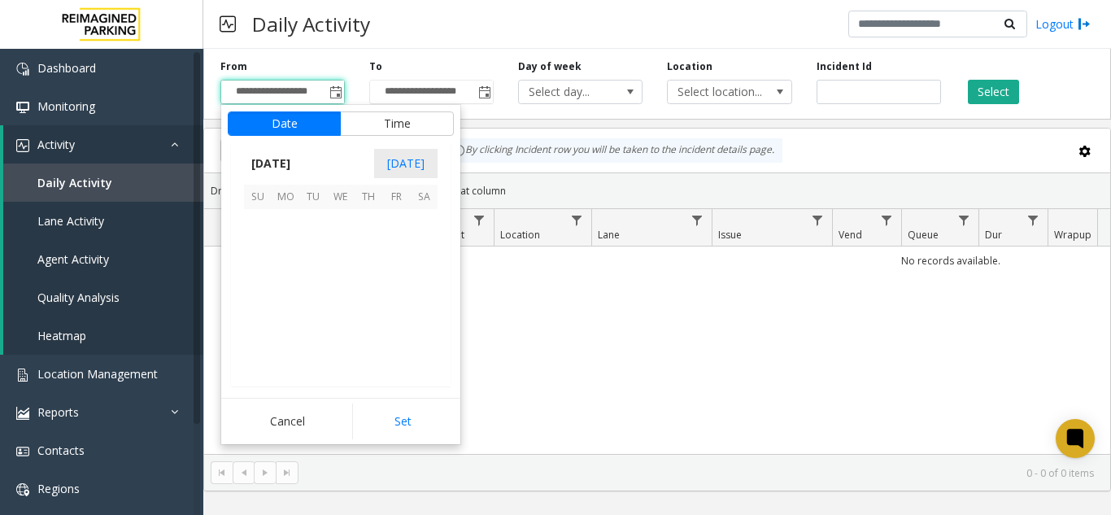
scroll to position [292227, 0]
click at [335, 234] on span "1" at bounding box center [341, 223] width 28 height 28
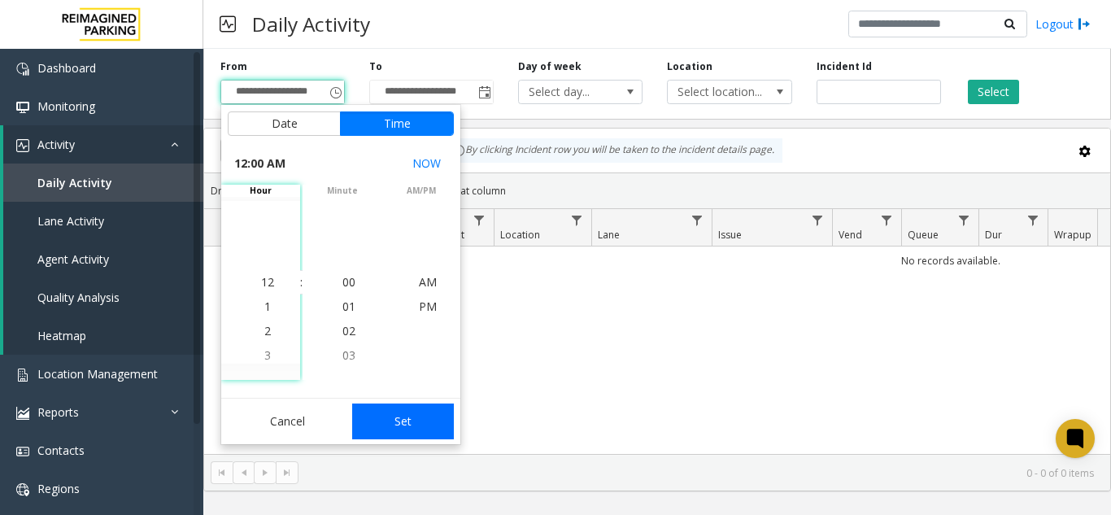
click at [404, 414] on button "Set" at bounding box center [403, 422] width 103 height 36
type input "**********"
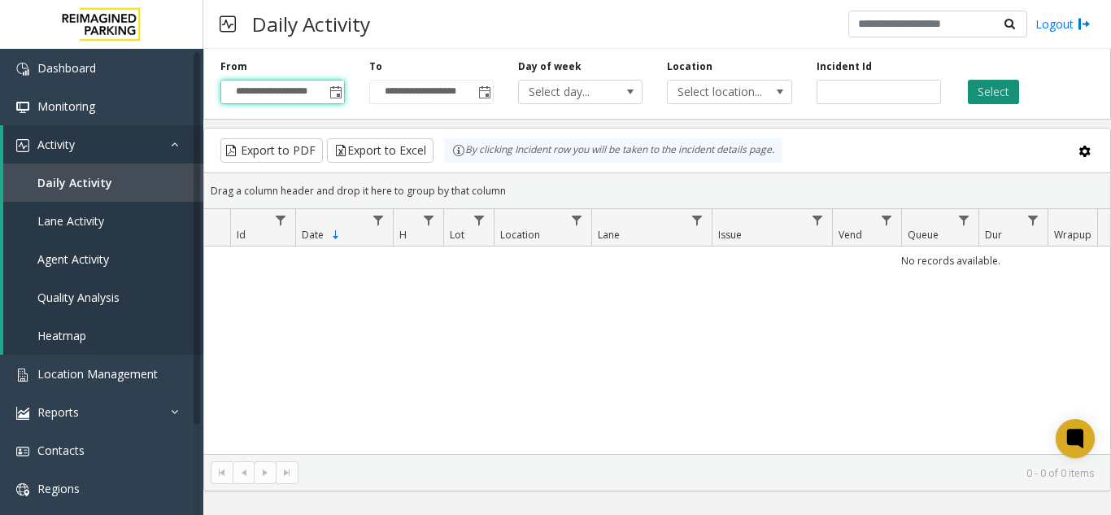
click at [1004, 85] on button "Select" at bounding box center [993, 92] width 51 height 24
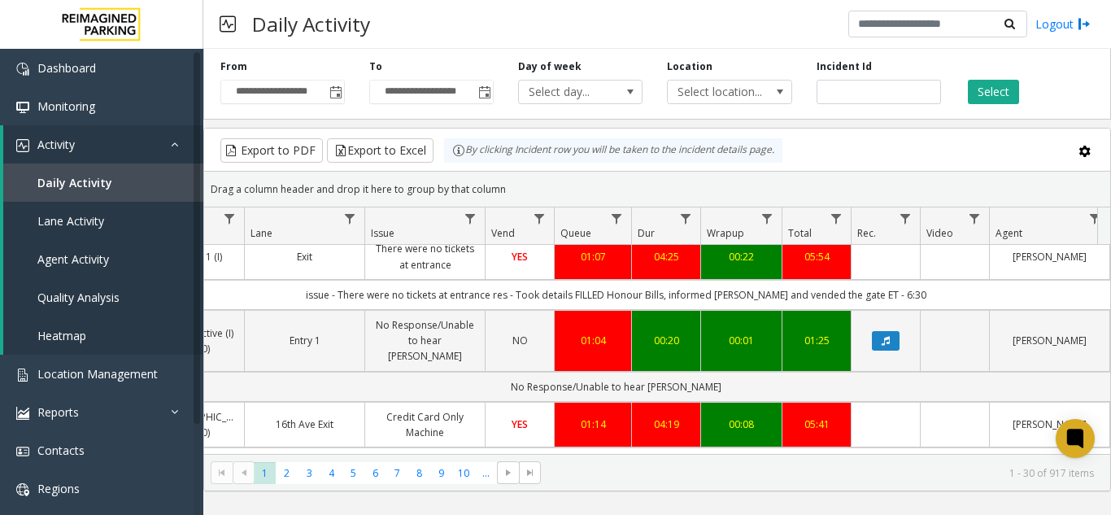
scroll to position [244, 347]
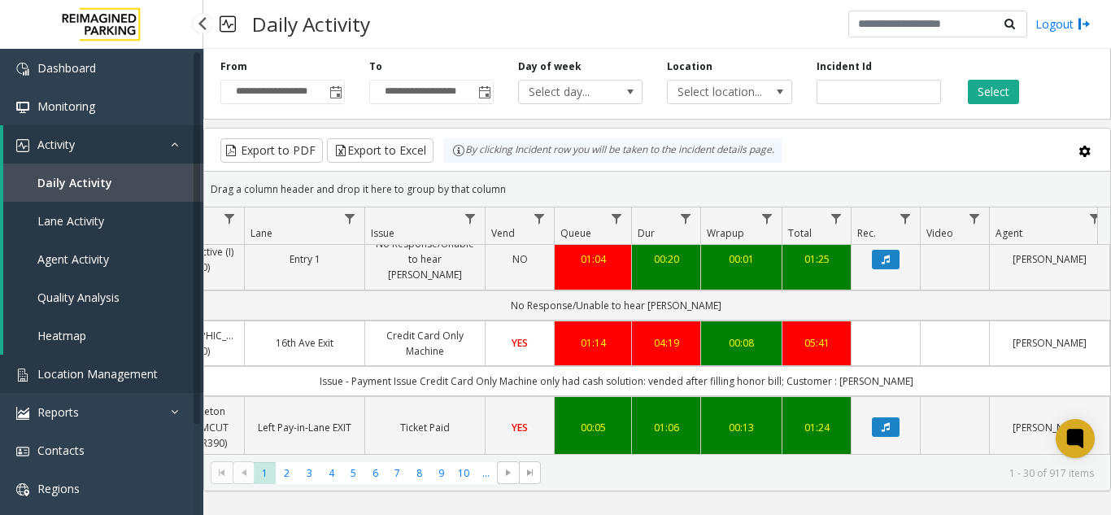
click at [148, 378] on span "Location Management" at bounding box center [97, 373] width 120 height 15
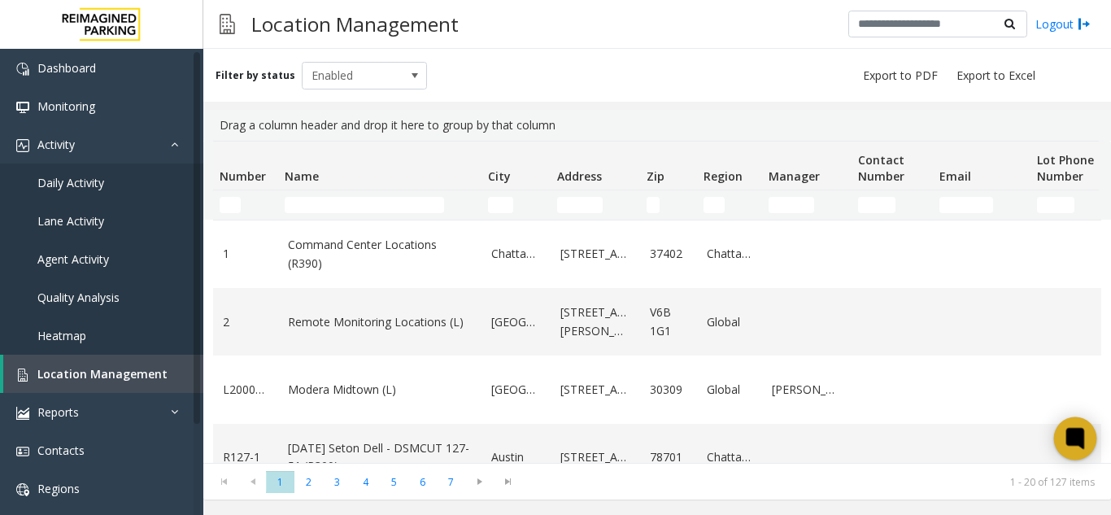
click at [1070, 447] on icon at bounding box center [1076, 439] width 27 height 27
click at [153, 368] on span "Location Management" at bounding box center [102, 373] width 130 height 15
drag, startPoint x: 1083, startPoint y: 443, endPoint x: 1092, endPoint y: 443, distance: 9.0
click at [1083, 443] on icon at bounding box center [1076, 439] width 16 height 20
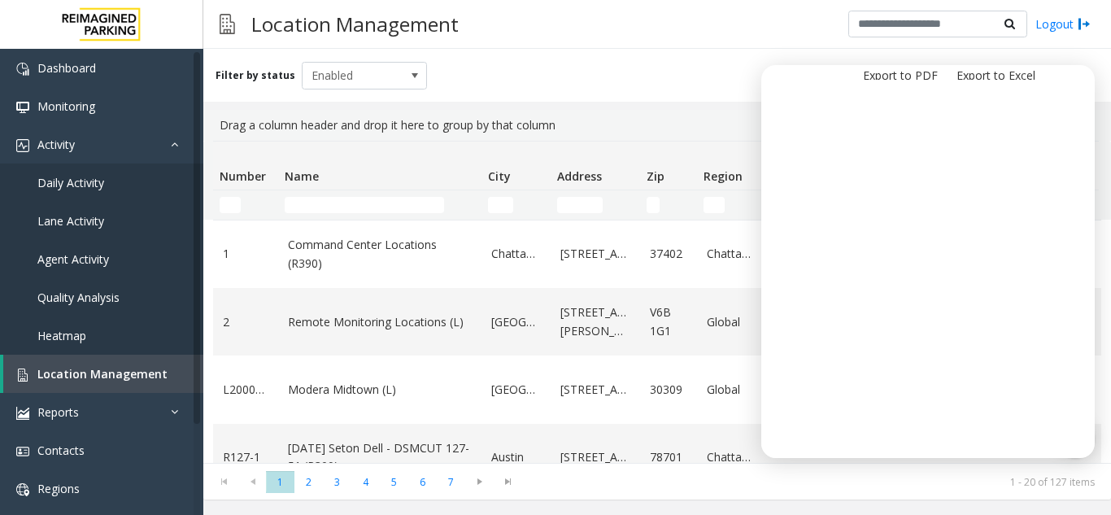
click at [1033, 463] on kendo-pager "* * * * * * * 1 2 3 4 5 6 7 1 - 20 of 127 items" at bounding box center [657, 481] width 908 height 37
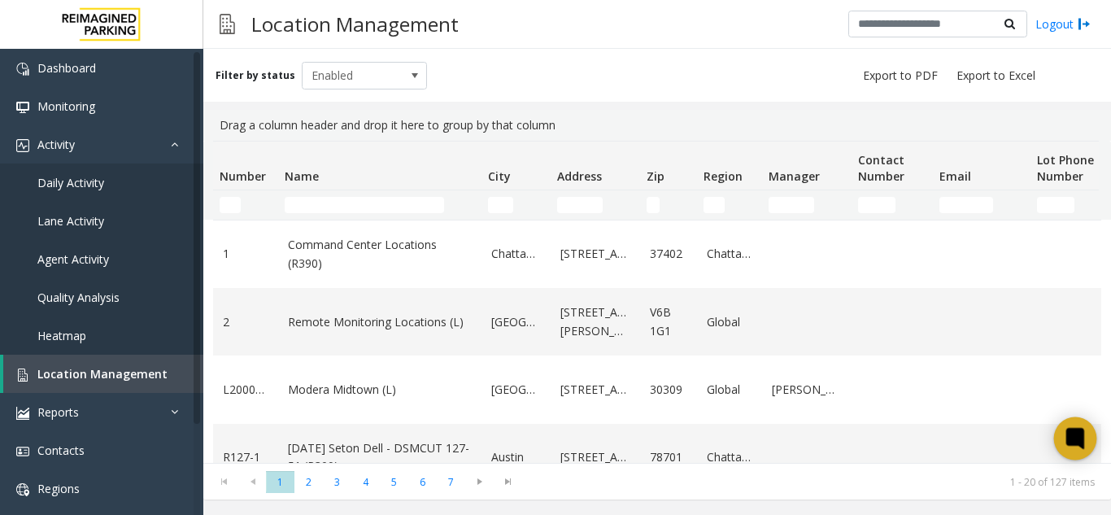
click at [1076, 435] on icon at bounding box center [1075, 438] width 12 height 12
click at [1055, 435] on div at bounding box center [1076, 438] width 43 height 43
click at [1070, 438] on icon at bounding box center [1075, 438] width 12 height 12
click at [1064, 448] on icon at bounding box center [1076, 439] width 27 height 27
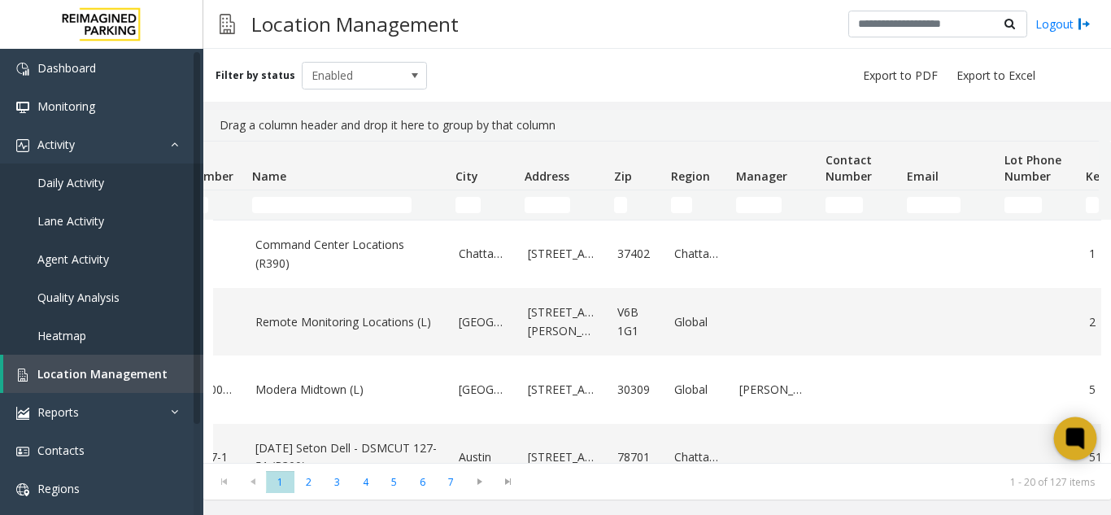
click at [1083, 452] on div at bounding box center [1076, 438] width 43 height 43
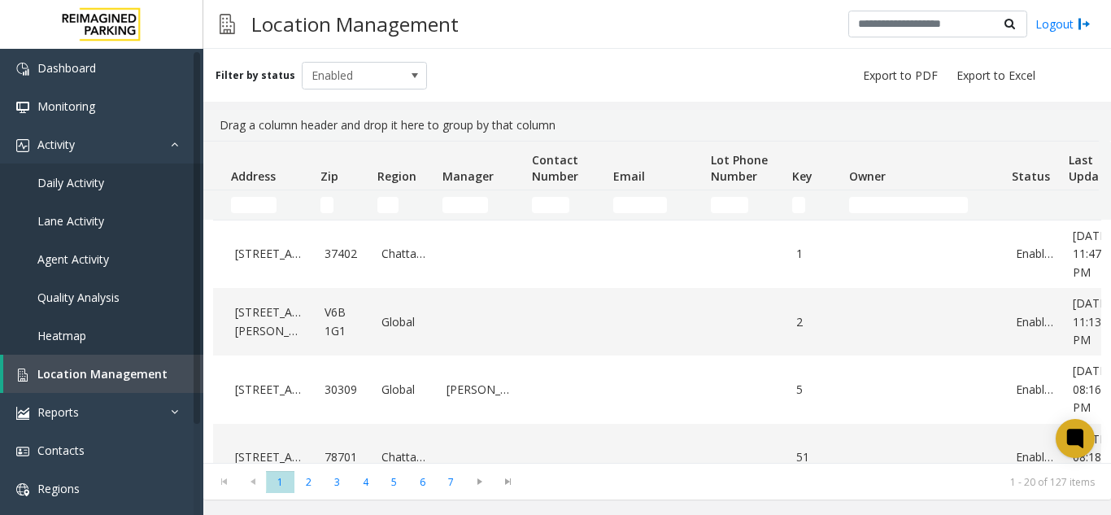
scroll to position [0, 0]
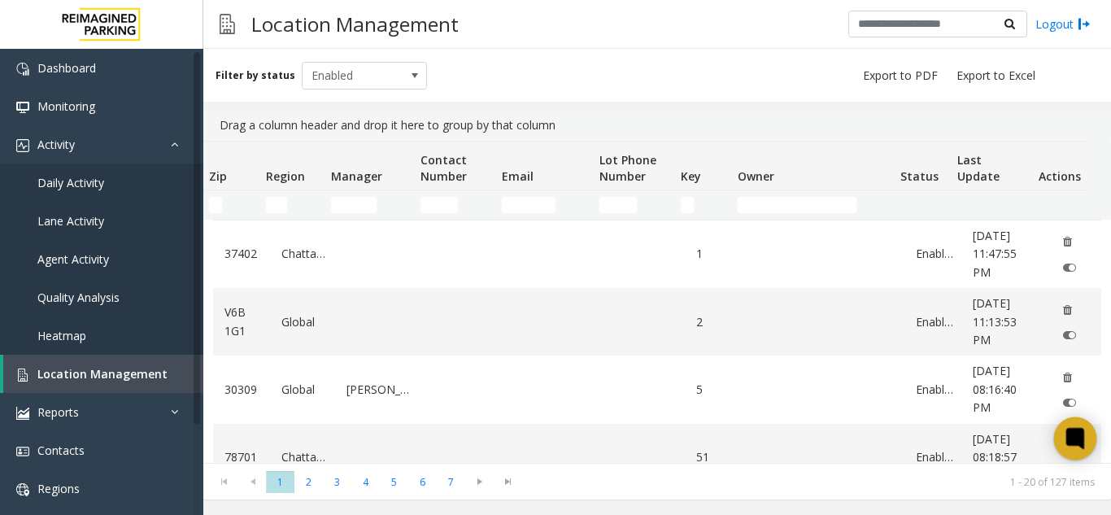
click at [1063, 432] on icon at bounding box center [1076, 439] width 27 height 27
click at [1066, 437] on icon at bounding box center [1076, 439] width 27 height 27
click at [1075, 444] on icon at bounding box center [1075, 438] width 12 height 12
click at [711, 32] on div "Location Management Logout" at bounding box center [657, 24] width 908 height 49
click at [504, 194] on td "Email Filter" at bounding box center [545, 204] width 98 height 29
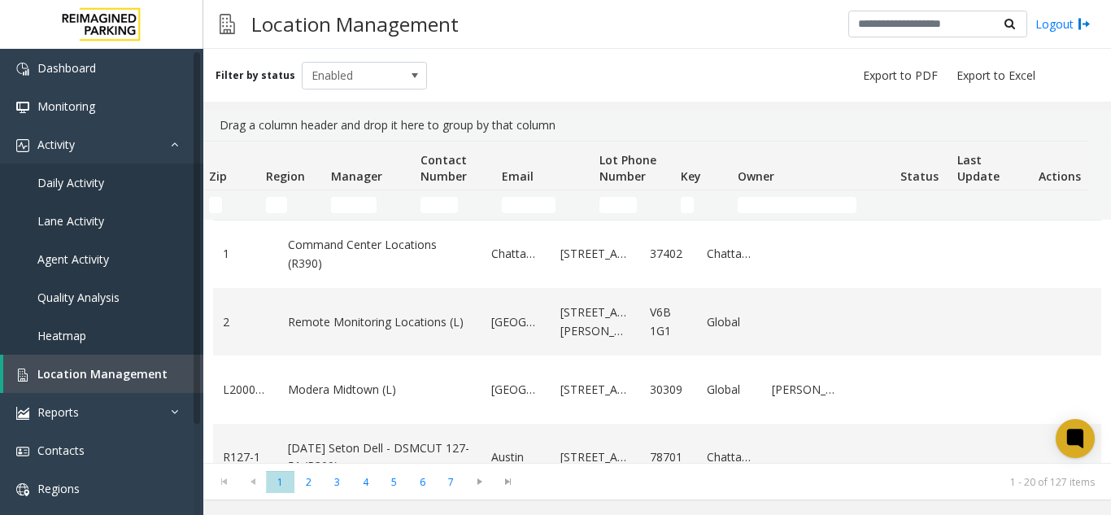
scroll to position [0, 438]
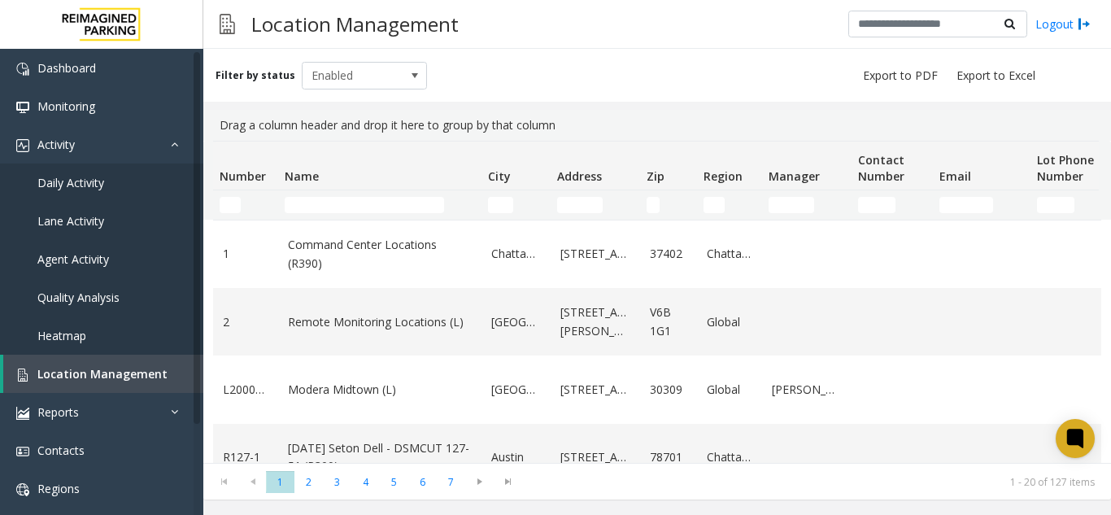
scroll to position [0, 438]
